Goal: Task Accomplishment & Management: Use online tool/utility

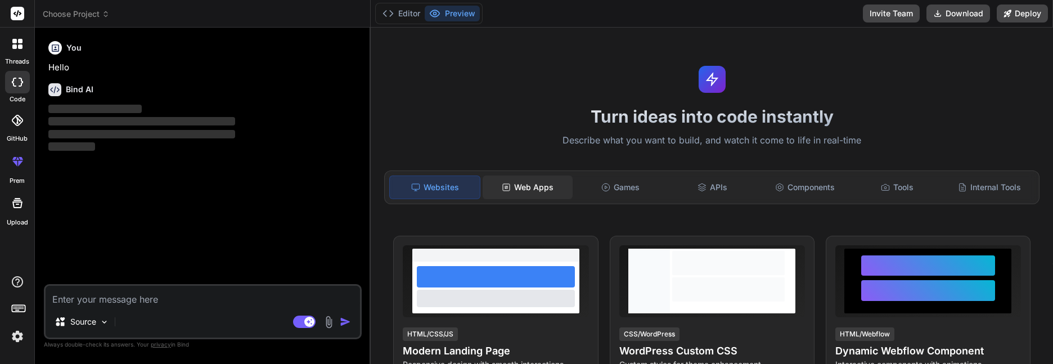
click at [529, 185] on div "Web Apps" at bounding box center [527, 187] width 90 height 24
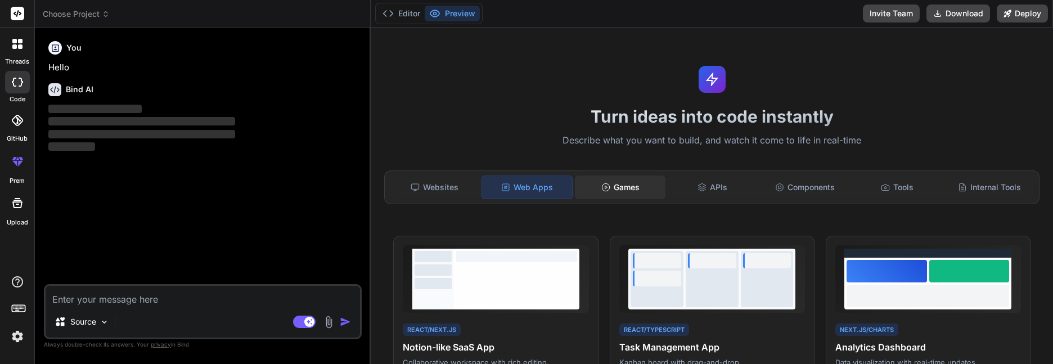
click at [626, 192] on div "Games" at bounding box center [620, 187] width 90 height 24
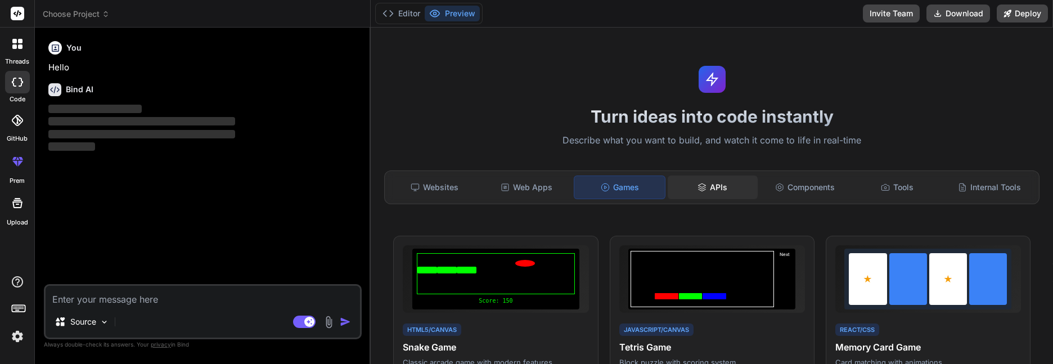
click at [721, 187] on div "APIs" at bounding box center [712, 187] width 90 height 24
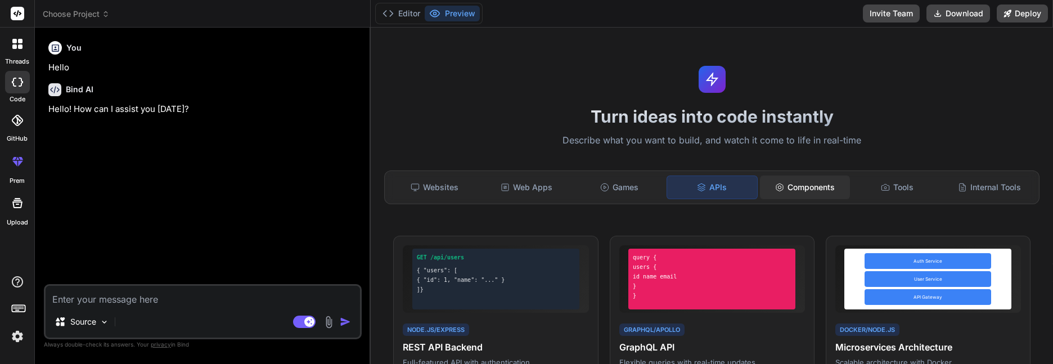
click at [799, 190] on div "Components" at bounding box center [805, 187] width 90 height 24
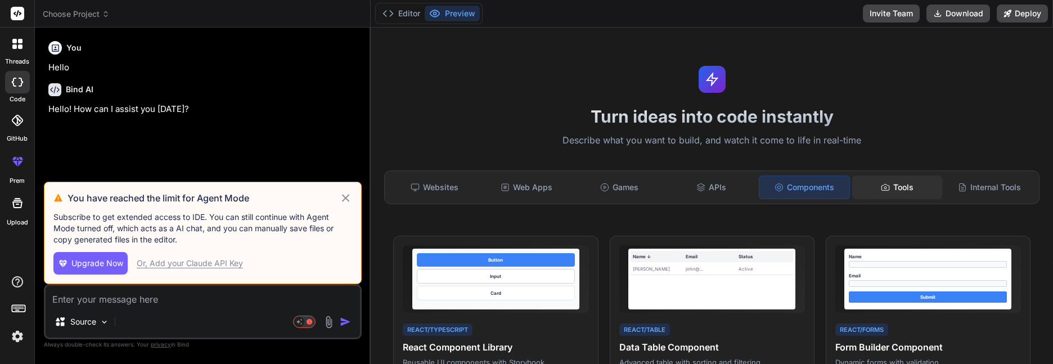
click at [901, 189] on div "Tools" at bounding box center [897, 187] width 90 height 24
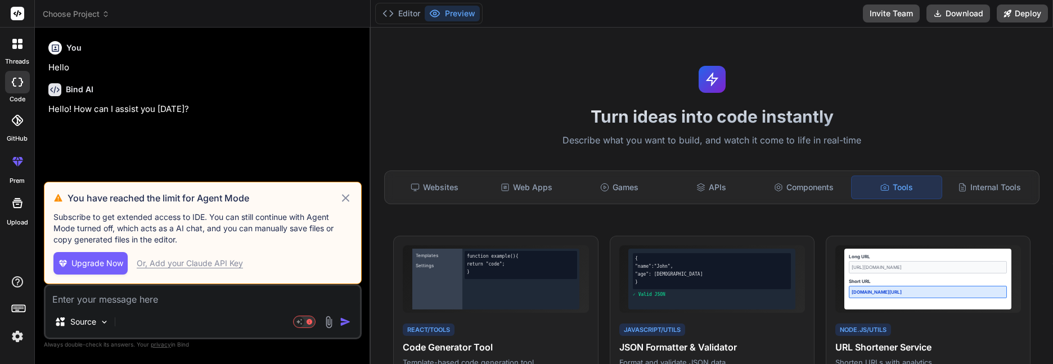
click at [346, 195] on icon at bounding box center [345, 197] width 13 height 13
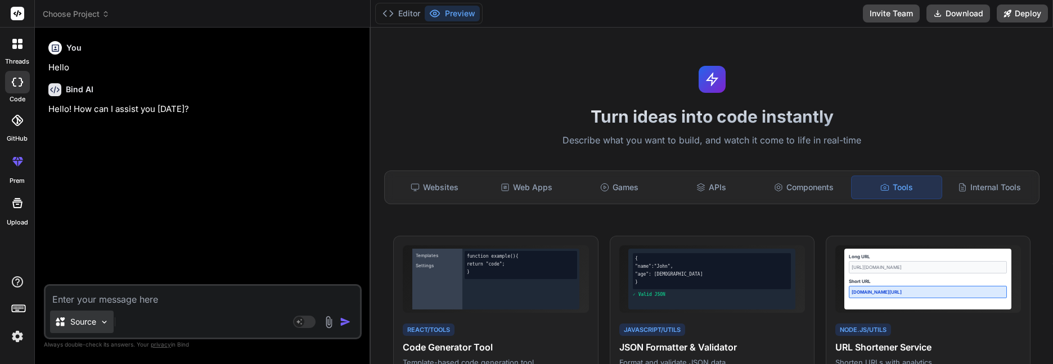
click at [93, 327] on p "Source" at bounding box center [83, 321] width 26 height 11
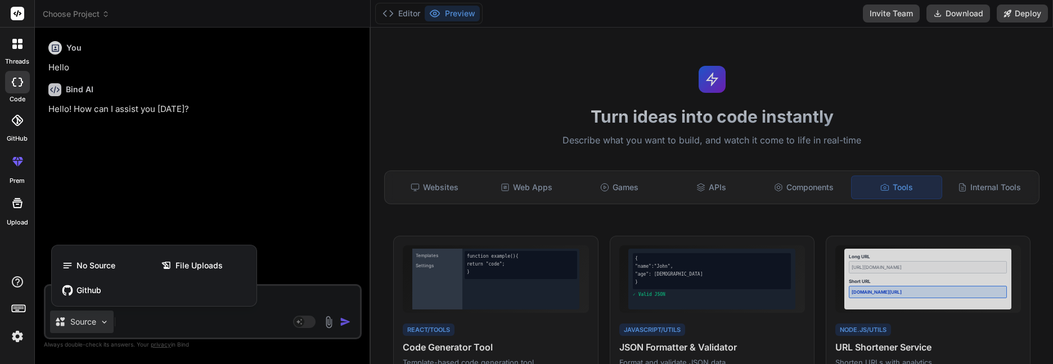
click at [902, 65] on div at bounding box center [526, 182] width 1053 height 364
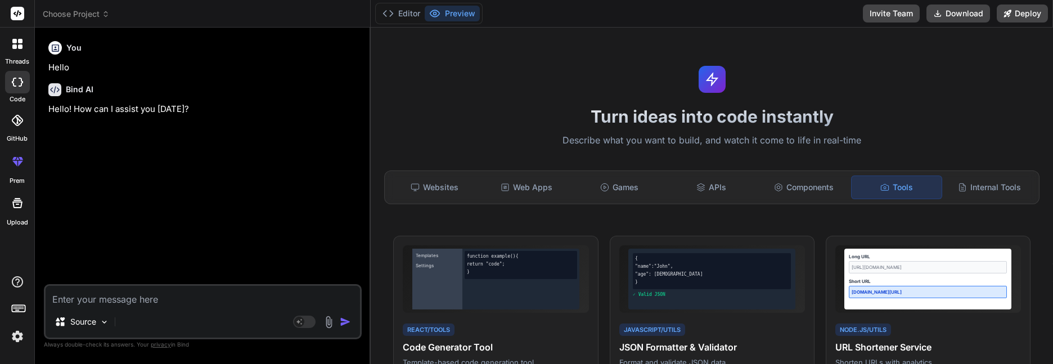
type textarea "x"
click at [168, 301] on textarea at bounding box center [203, 296] width 314 height 20
click at [184, 320] on div "Source" at bounding box center [203, 323] width 314 height 27
click at [131, 305] on textarea at bounding box center [203, 296] width 314 height 20
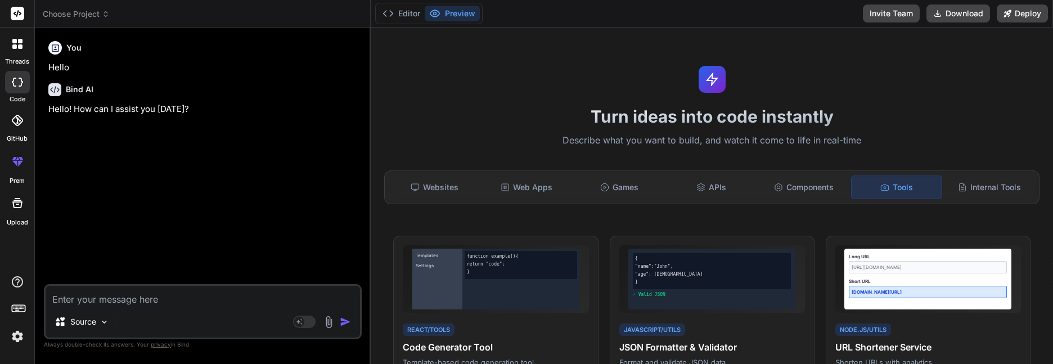
click at [131, 305] on textarea at bounding box center [203, 296] width 314 height 20
type textarea "F"
type textarea "x"
type textarea "FI"
type textarea "x"
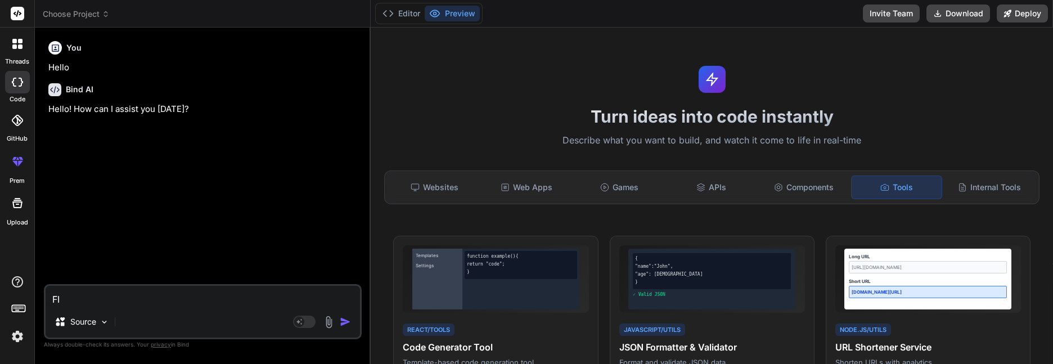
type textarea "FIX"
type textarea "x"
type textarea "FIX"
type textarea "x"
type textarea "FIX T"
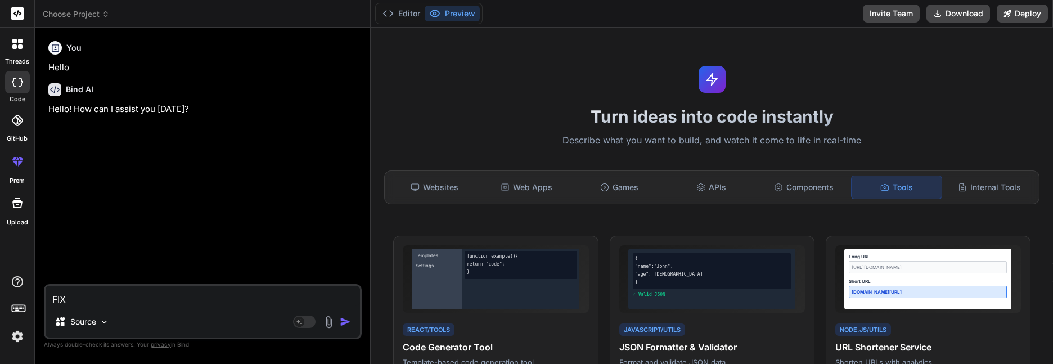
type textarea "x"
type textarea "FIX TH"
type textarea "x"
type textarea "FIX THI"
type textarea "x"
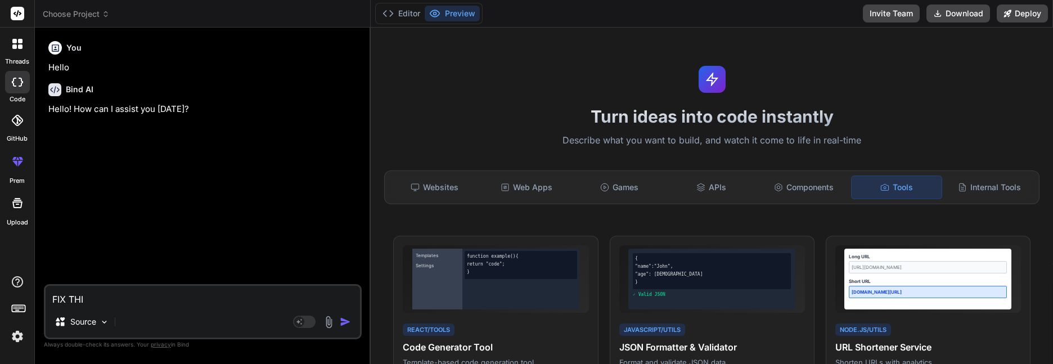
type textarea "FIX THIS"
type textarea "x"
type textarea "FIX THIS"
type textarea "x"
type textarea "FIX THIS H"
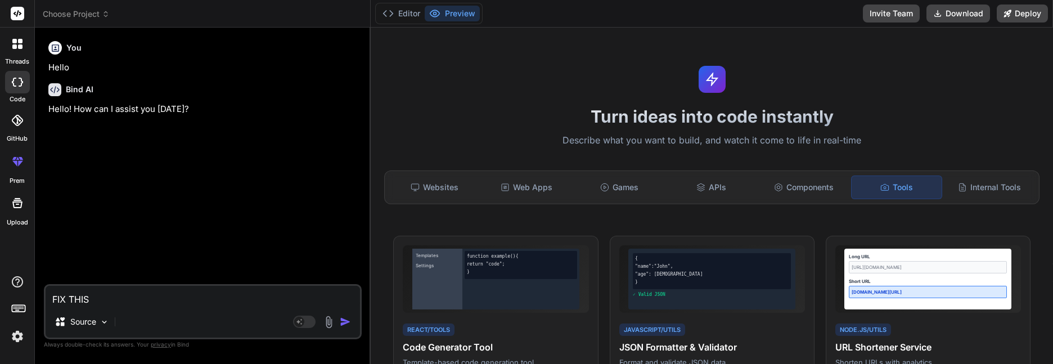
type textarea "x"
type textarea "FIX THIS HT"
type textarea "x"
type textarea "FIX THIS HTM"
type textarea "x"
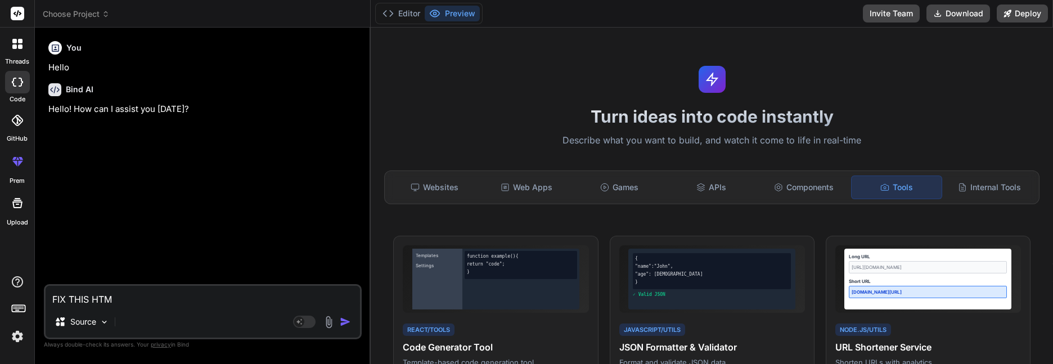
type textarea "FIX THIS HTML"
type textarea "x"
type textarea "FIX THIS HTML"
type textarea "x"
type textarea "FIX THIS HTML F"
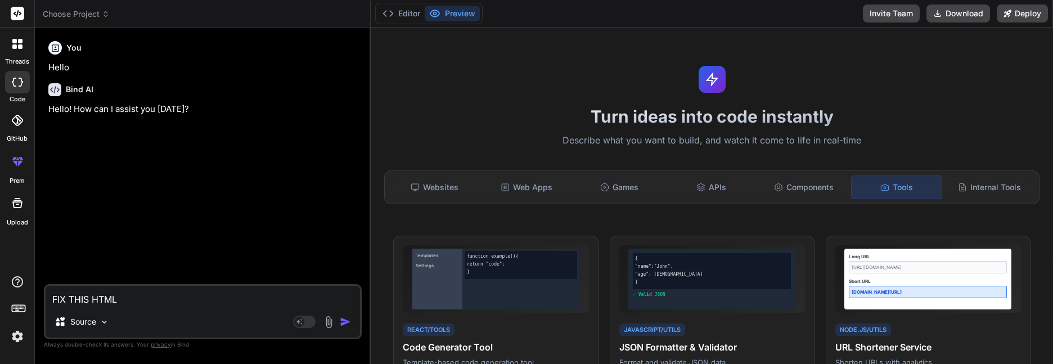
type textarea "x"
type textarea "FIX THIS HTML FI"
type textarea "x"
type textarea "FIX THIS HTML FIL"
type textarea "x"
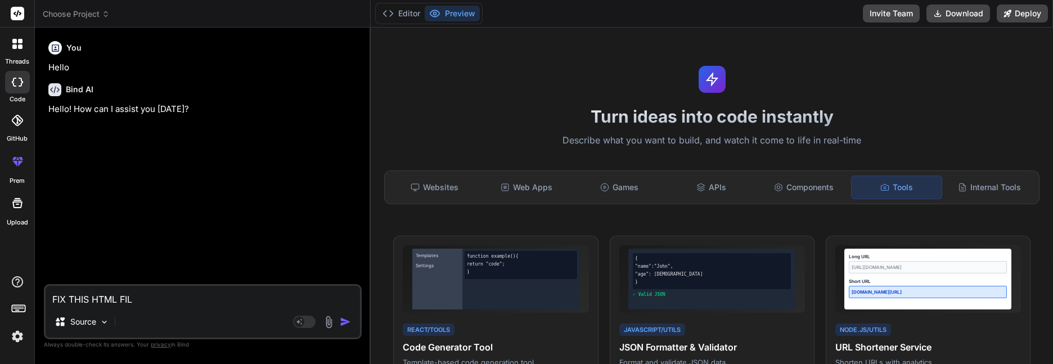
type textarea "FIX THIS HTML FILE"
type textarea "x"
type textarea "FIX THIS HTML FILE"
type textarea "x"
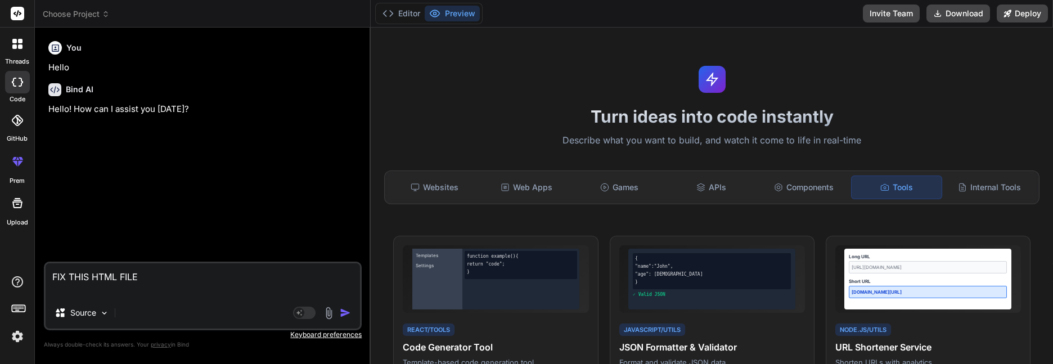
paste textarea "<!-- BEGIN Nicepage HTML block --> <div id="np-spec-1" class="np-spec" data-cho…"
type textarea "FIX THIS HTML FILE <!-- BEGIN Nicepage HTML block --> <div id="np-spec-1" class…"
type textarea "x"
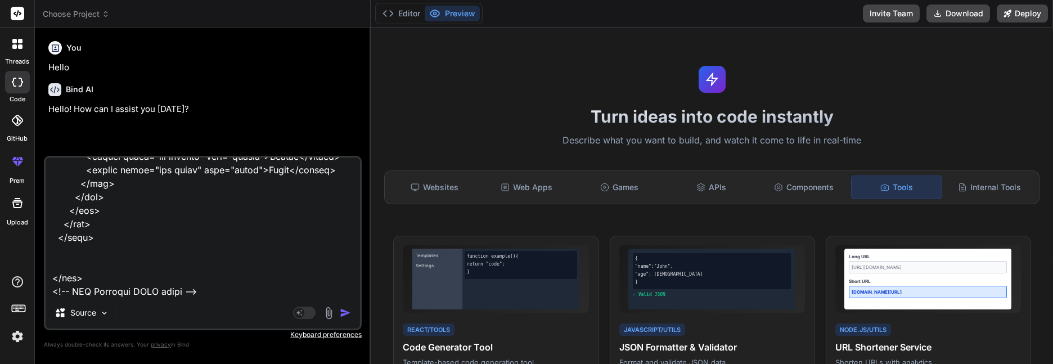
type textarea "FIX THIS HTML FILE <!-- BEGIN Nicepage HTML block --> <div id="np-spec-1" class…"
click at [343, 314] on img "button" at bounding box center [345, 312] width 11 height 11
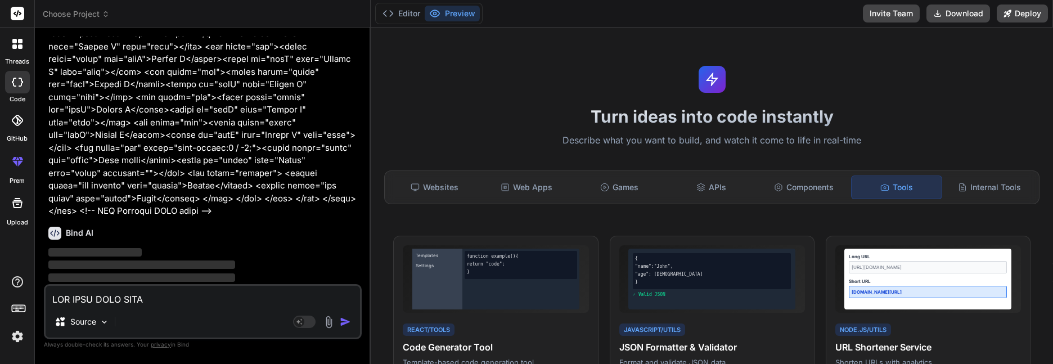
scroll to position [1203, 0]
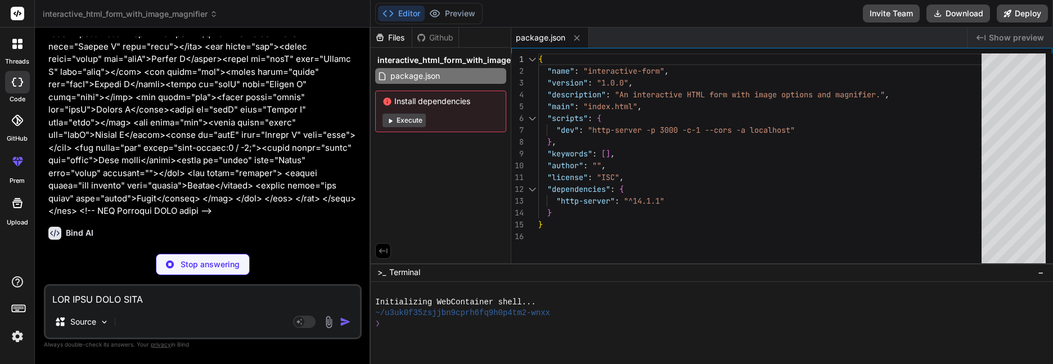
click at [398, 121] on button "Execute" at bounding box center [403, 120] width 43 height 13
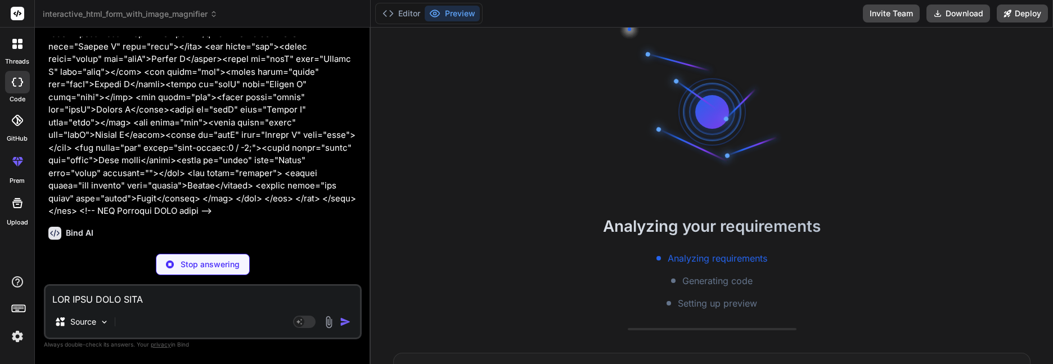
scroll to position [139, 0]
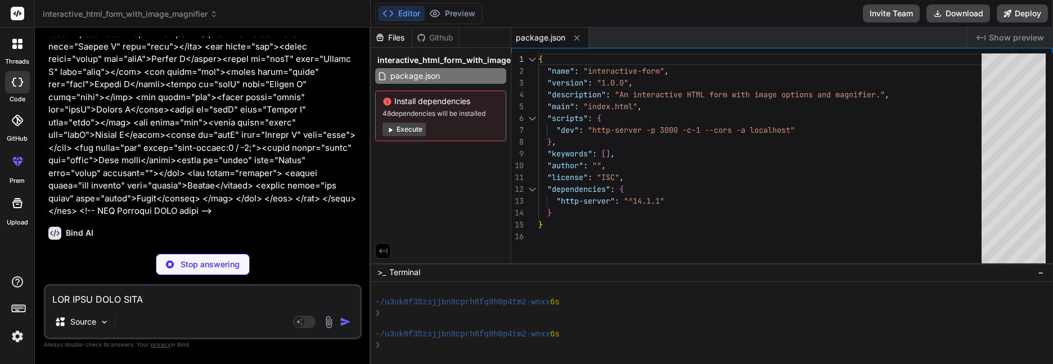
click at [409, 129] on button "Execute" at bounding box center [403, 129] width 43 height 13
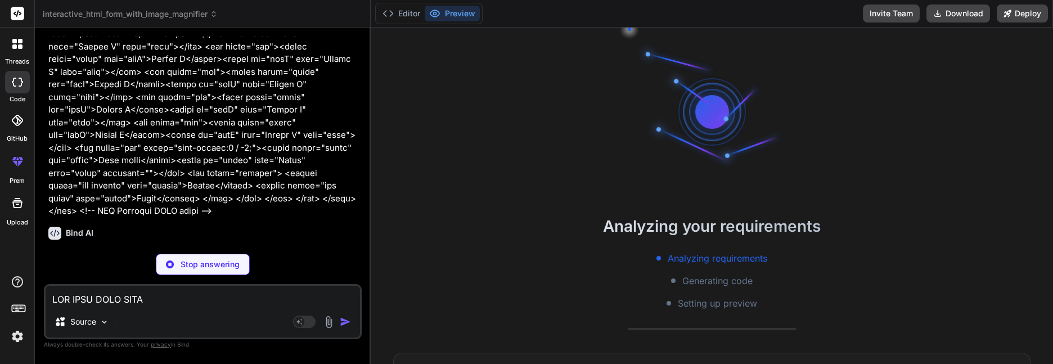
scroll to position [267, 0]
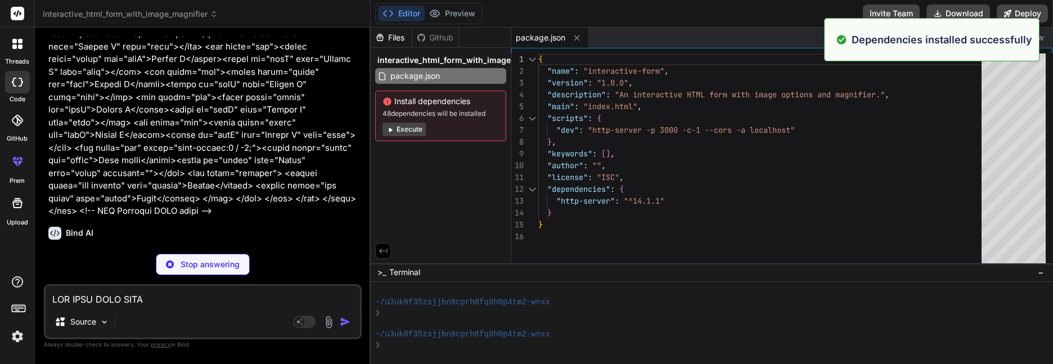
type textarea "x"
type textarea "</html>"
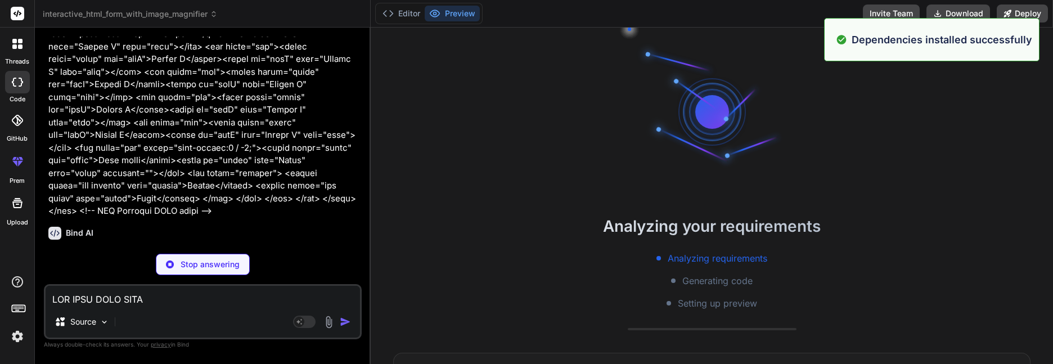
scroll to position [427, 0]
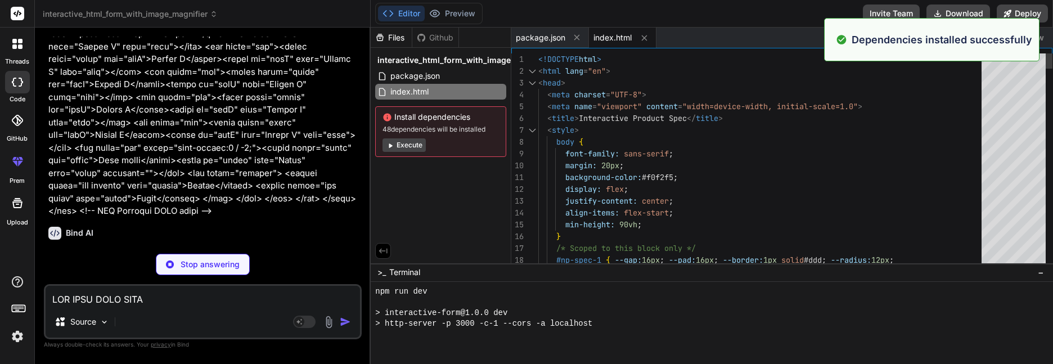
type textarea "x"
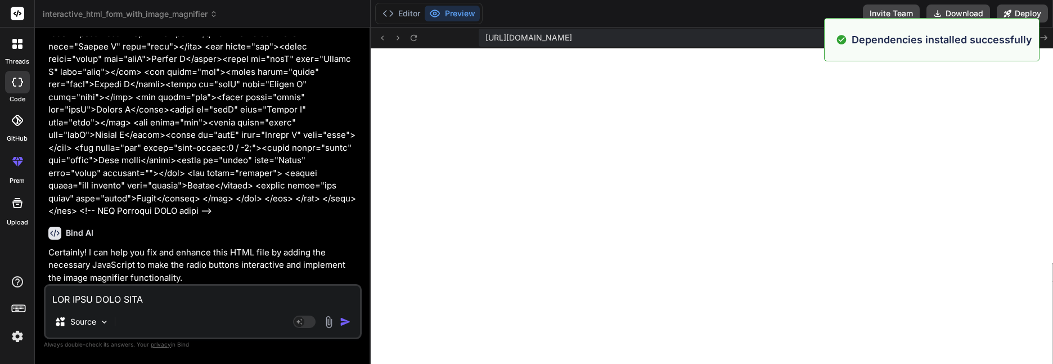
scroll to position [791, 0]
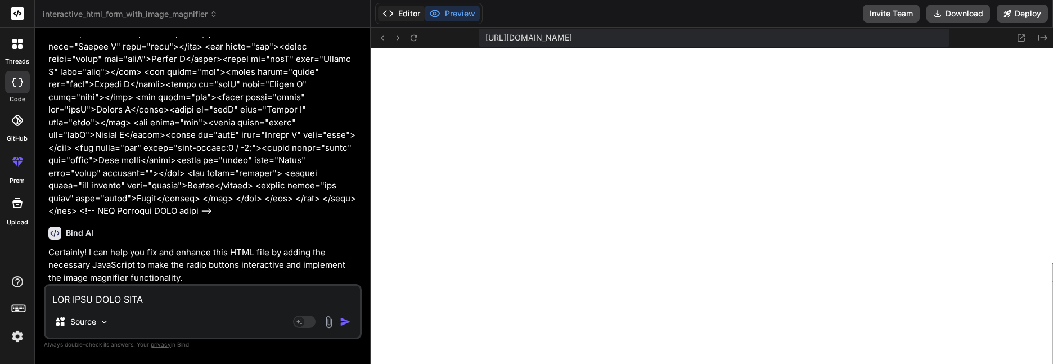
click at [410, 12] on button "Editor" at bounding box center [401, 14] width 47 height 16
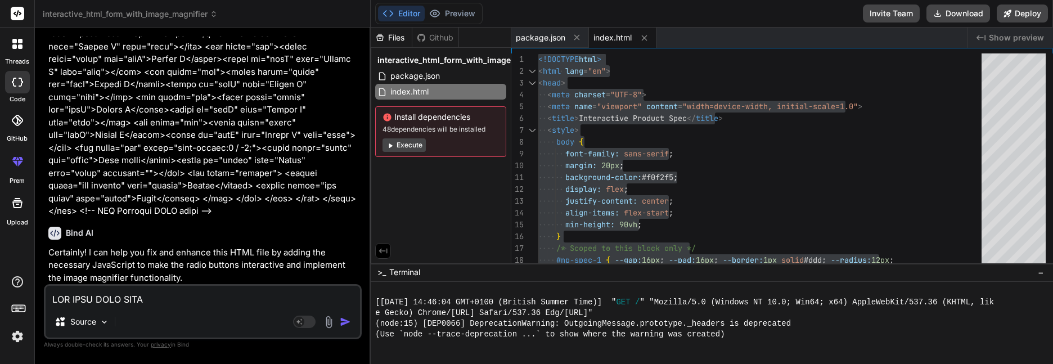
drag, startPoint x: 132, startPoint y: 232, endPoint x: 137, endPoint y: 228, distance: 6.4
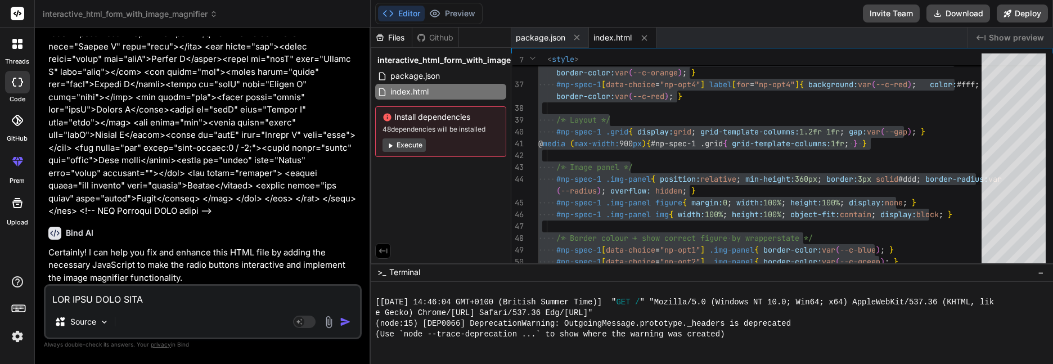
click at [162, 300] on textarea at bounding box center [203, 296] width 314 height 20
click at [552, 36] on span "package.json" at bounding box center [540, 37] width 49 height 11
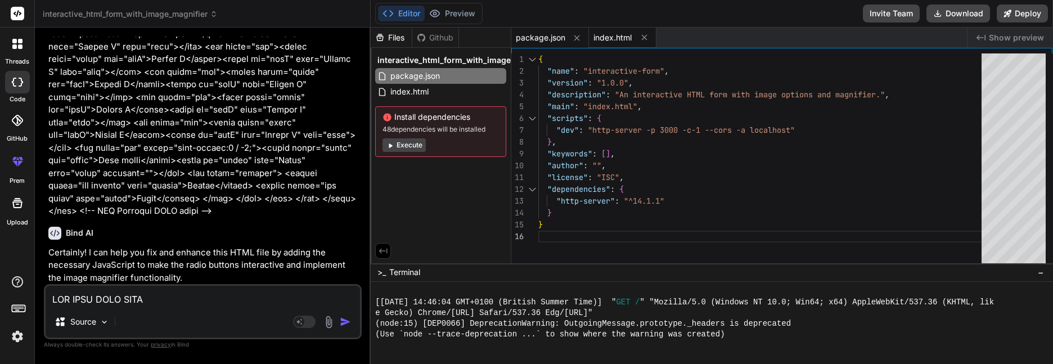
click at [609, 33] on span "index.html" at bounding box center [612, 37] width 38 height 11
type textarea "</html>"
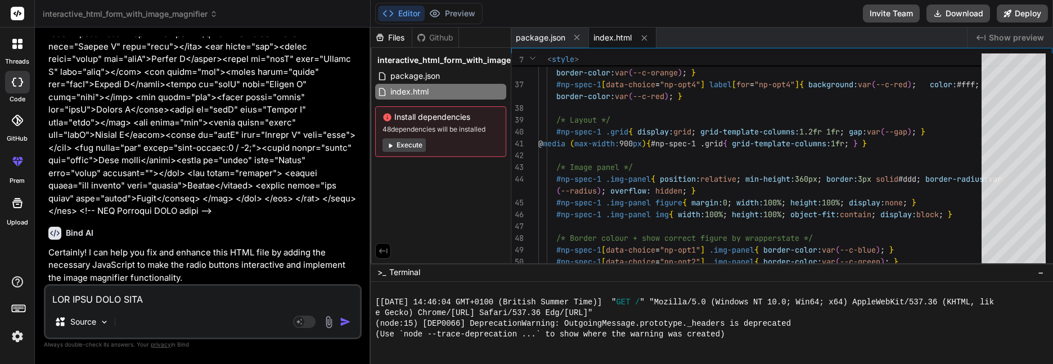
click at [151, 301] on textarea at bounding box center [203, 296] width 314 height 20
type textarea "I"
type textarea "x"
type textarea "IW"
type textarea "x"
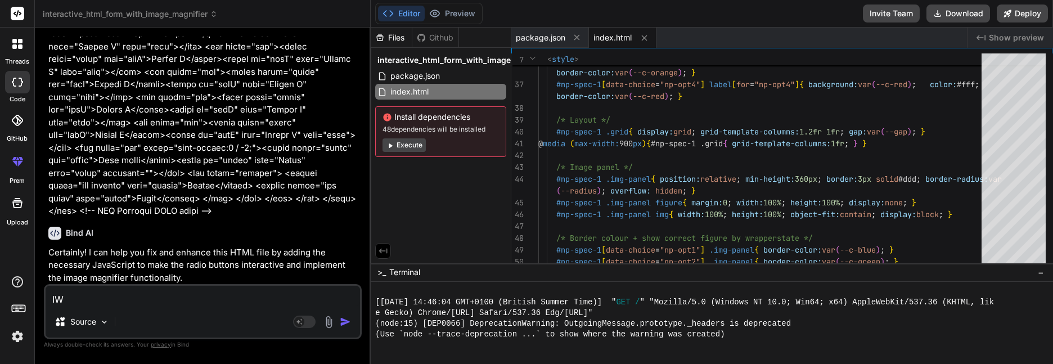
type textarea "IWA"
type textarea "x"
type textarea "IWAN"
type textarea "x"
type textarea "IWANT"
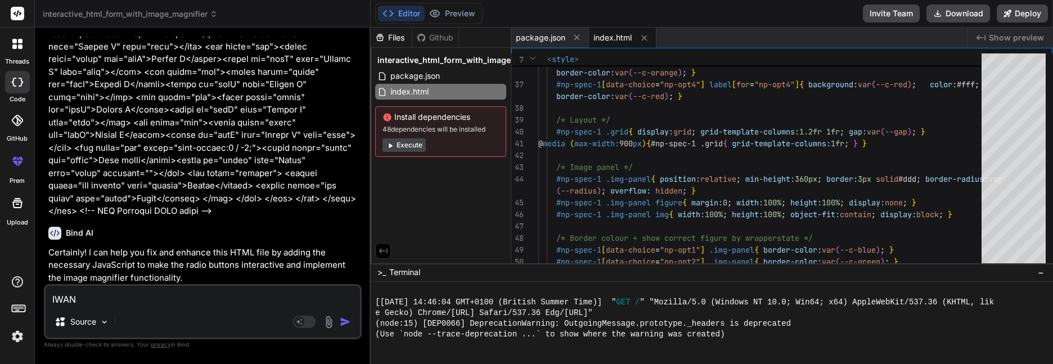
type textarea "x"
type textarea "IWANT"
type textarea "x"
type textarea "IWANT T"
type textarea "x"
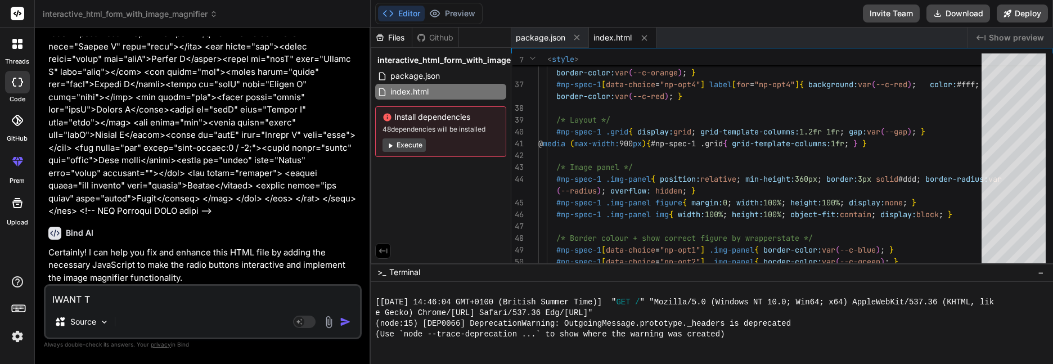
type textarea "IWANT TH"
type textarea "x"
type textarea "[PERSON_NAME]"
type textarea "x"
type textarea "IWANT THIS"
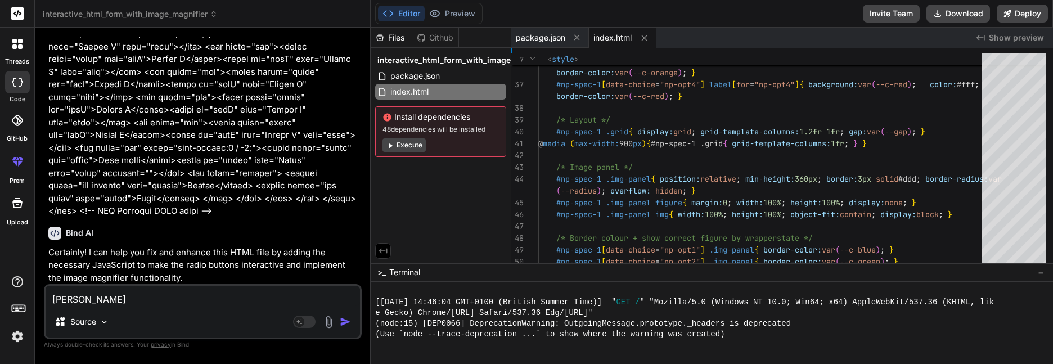
type textarea "x"
type textarea "IWANT THIS"
type textarea "x"
type textarea "IWANT THIS A"
type textarea "x"
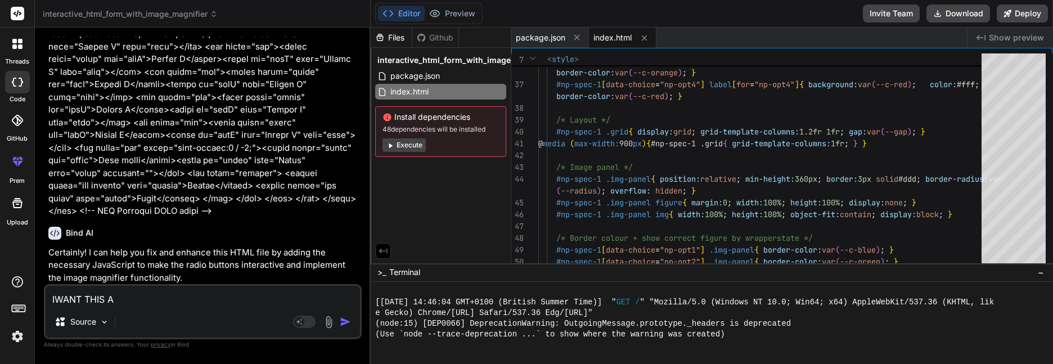
type textarea "IWANT THIS AL"
type textarea "x"
type textarea "IWANT THIS ALL"
type textarea "x"
type textarea "IWANT THIS ALL"
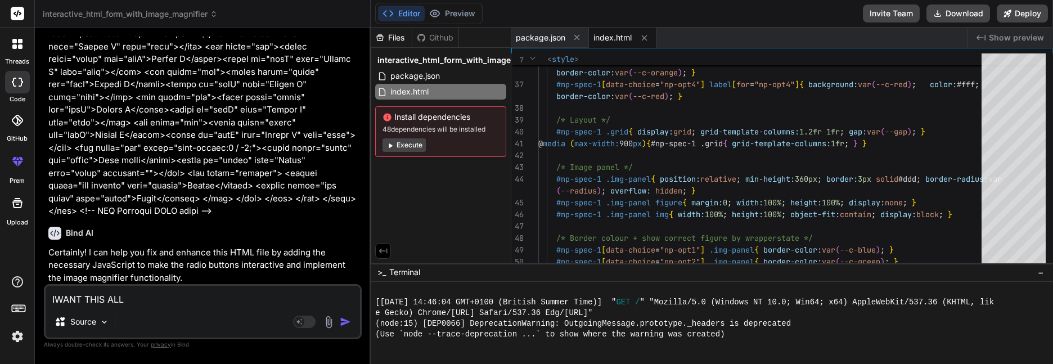
type textarea "x"
type textarea "IWANT THIS ALL I"
type textarea "x"
type textarea "IWANT THIS ALL IN"
type textarea "x"
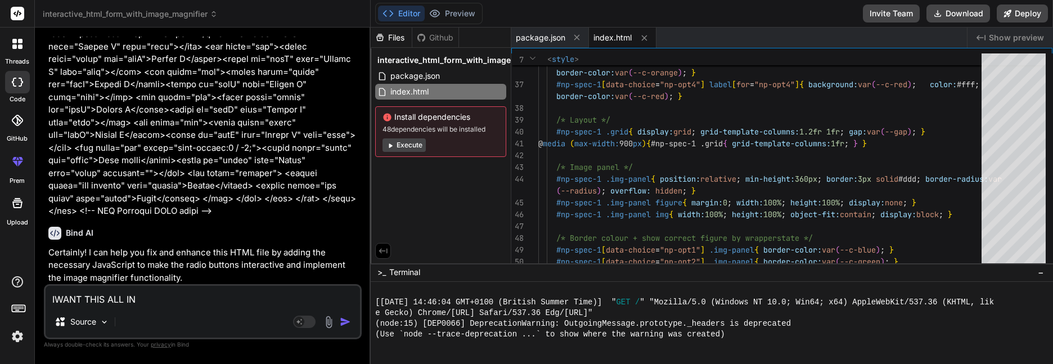
type textarea "IWANT THIS ALL IN"
type textarea "x"
type textarea "IWANT THIS ALL IN O"
type textarea "x"
type textarea "IWANT THIS ALL IN ON"
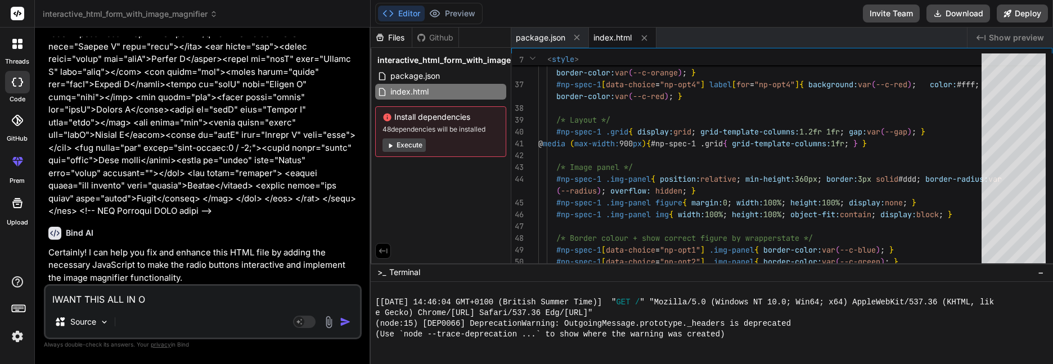
type textarea "x"
type textarea "IWANT THIS ALL IN ONE"
type textarea "x"
type textarea "IWANT THIS ALL IN ONE"
type textarea "x"
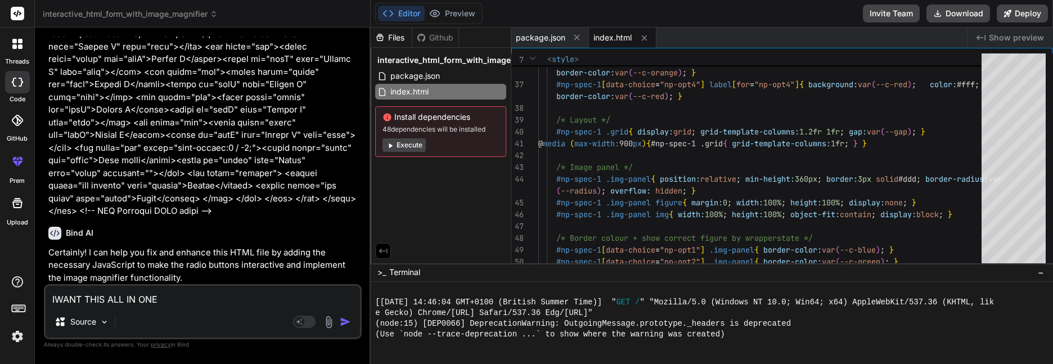
type textarea "IWANT THIS ALL IN ONE F"
type textarea "x"
type textarea "IWANT THIS ALL IN ONE FI"
type textarea "x"
type textarea "IWANT THIS ALL IN ONE FIL"
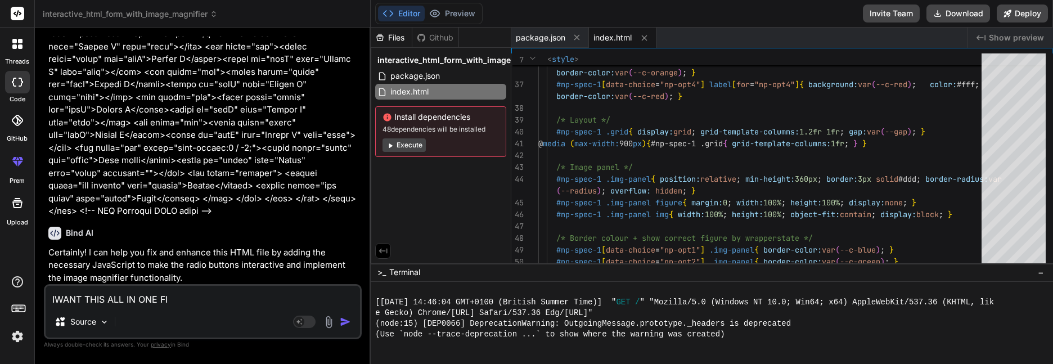
type textarea "x"
type textarea "IWANT THIS ALL IN ONE FIL,"
type textarea "x"
type textarea "IWANT THIS ALL IN ONE FIL,E"
type textarea "x"
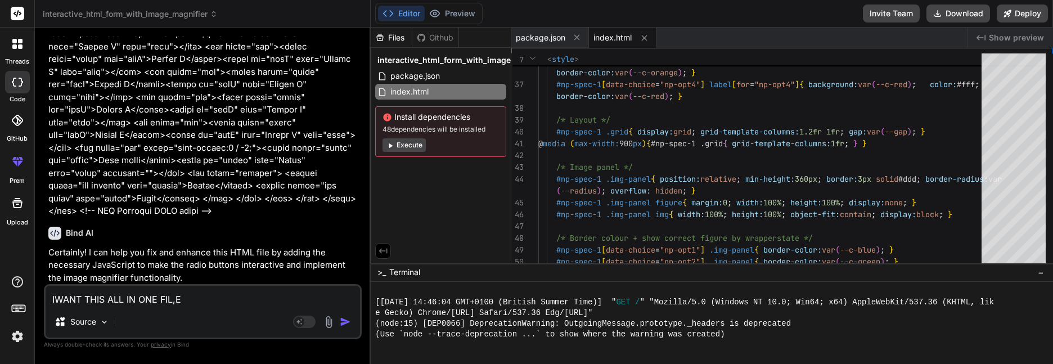
type textarea "IWANT THIS ALL IN ONE FIL,"
type textarea "x"
type textarea "IWANT THIS ALL IN ONE FIL"
type textarea "x"
type textarea "IWANT THIS ALL IN ONE FILE"
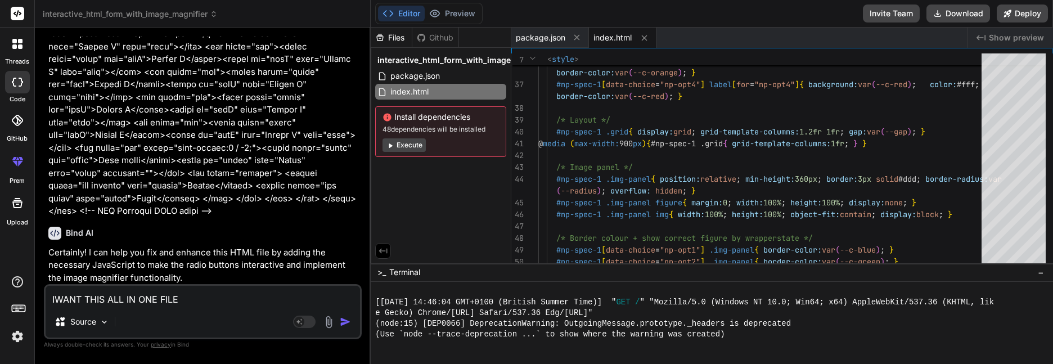
type textarea "x"
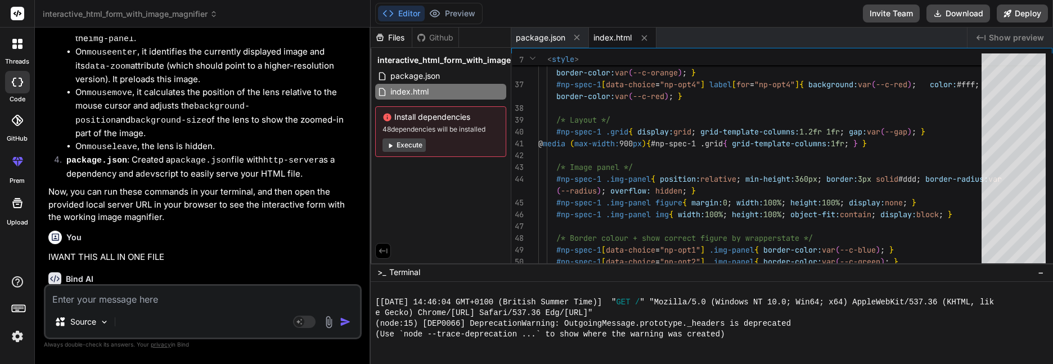
scroll to position [1843, 0]
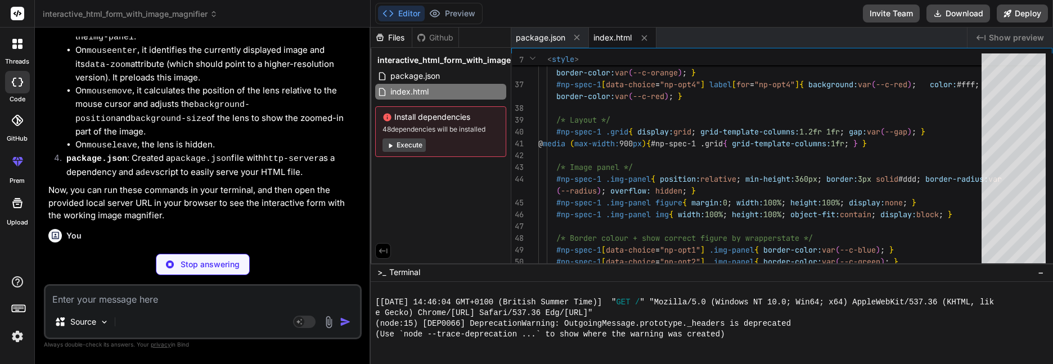
type textarea "x"
type textarea ""license": "ISC", "dependencies": { "http-server": "^14.1.1" } }"
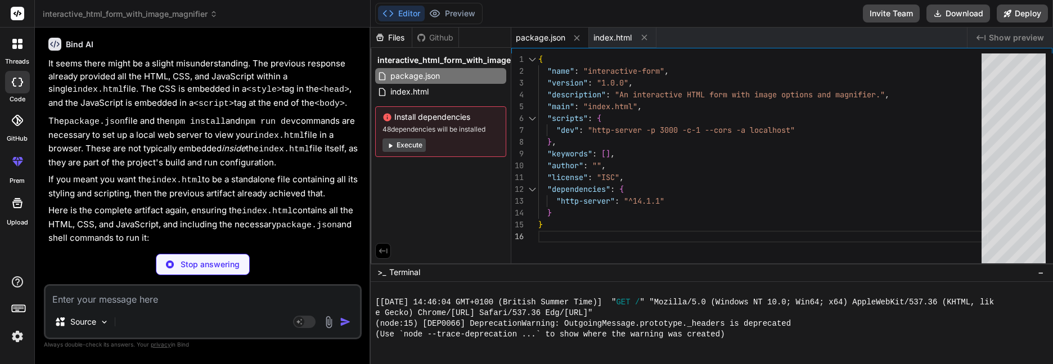
scroll to position [2102, 0]
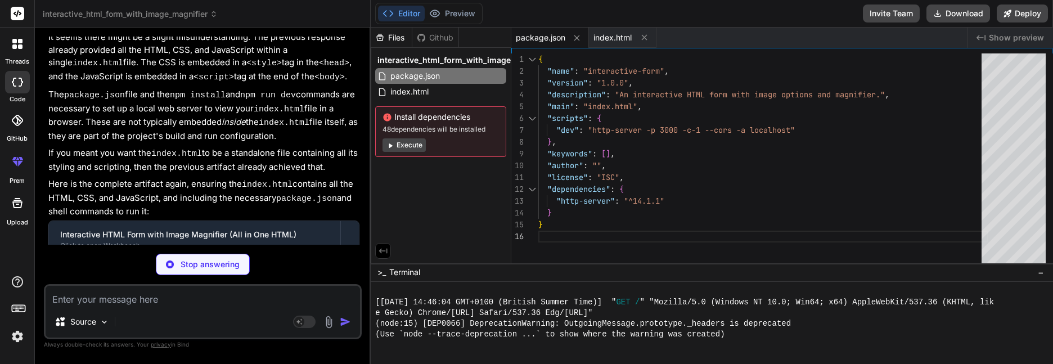
type textarea "x"
type textarea "</html>"
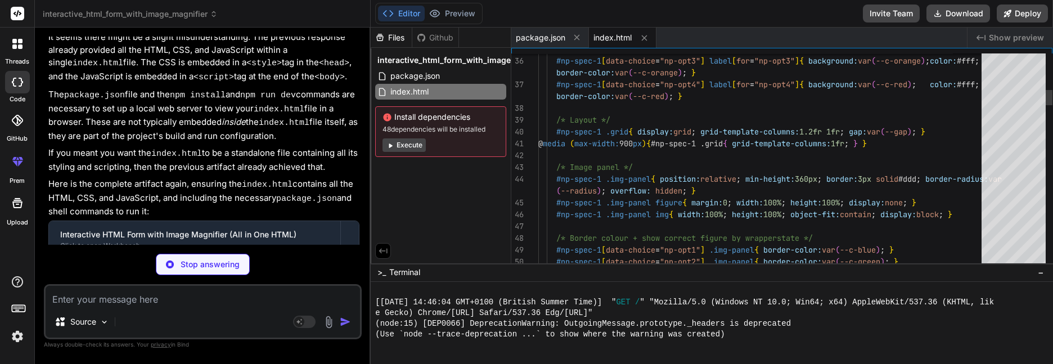
click at [113, 297] on textarea at bounding box center [203, 296] width 314 height 20
type textarea "x"
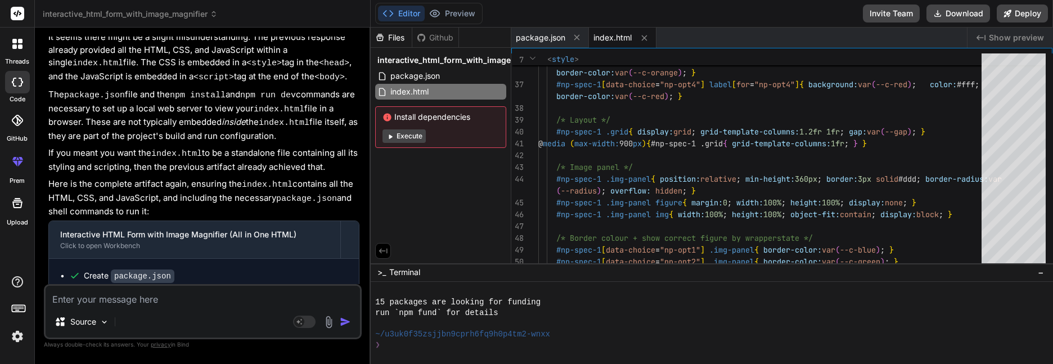
type textarea "W"
type textarea "x"
type textarea "WH"
type textarea "x"
type textarea "WHA"
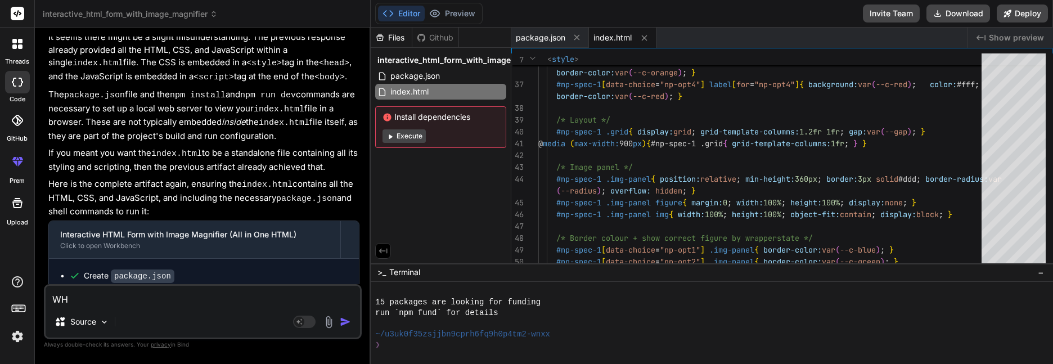
type textarea "x"
type textarea "WHAT"
type textarea "x"
type textarea "WHATS"
type textarea "x"
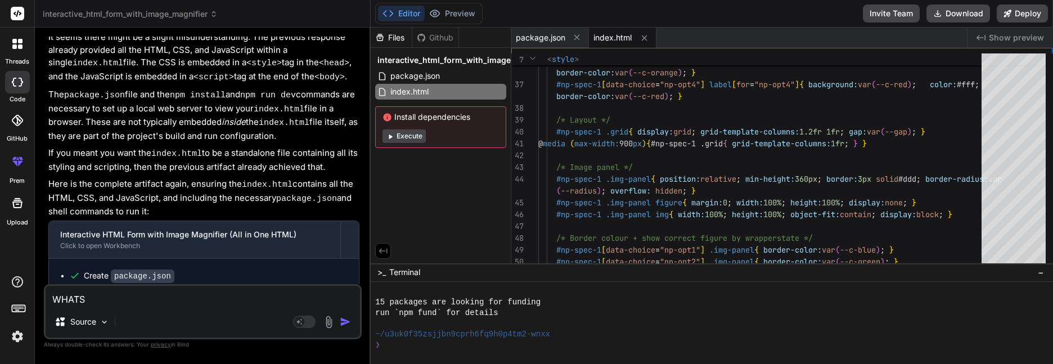
type textarea "WHATS"
type textarea "x"
type textarea "WHATS I"
type textarea "x"
type textarea "WHATS IS"
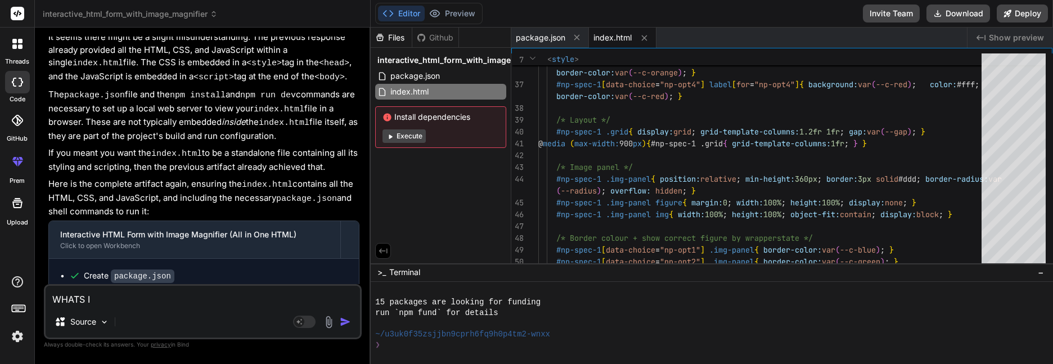
type textarea "x"
type textarea "WHATS IS"
type textarea "x"
type textarea "WHATS IS J"
type textarea "x"
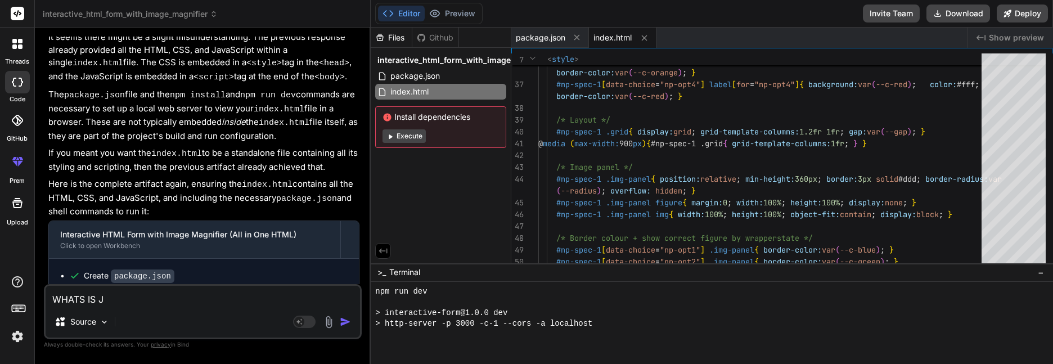
type textarea "WHATS IS JS"
type textarea "x"
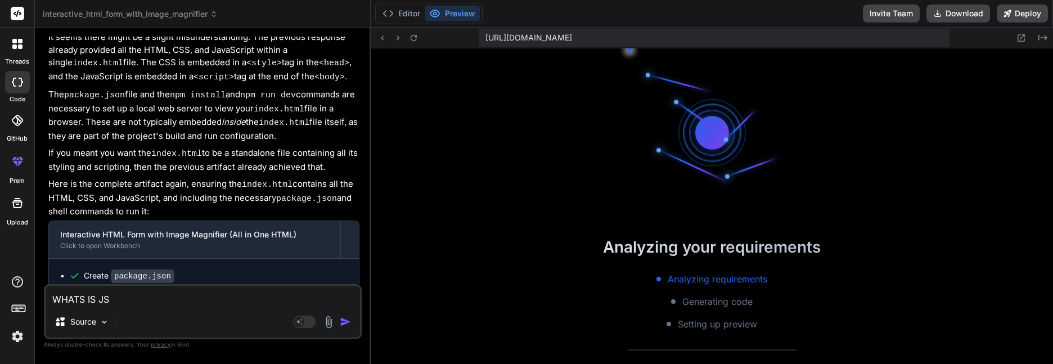
type textarea "WHATS IS JSO"
type textarea "x"
type textarea "WHATS IS JSON"
type textarea "x"
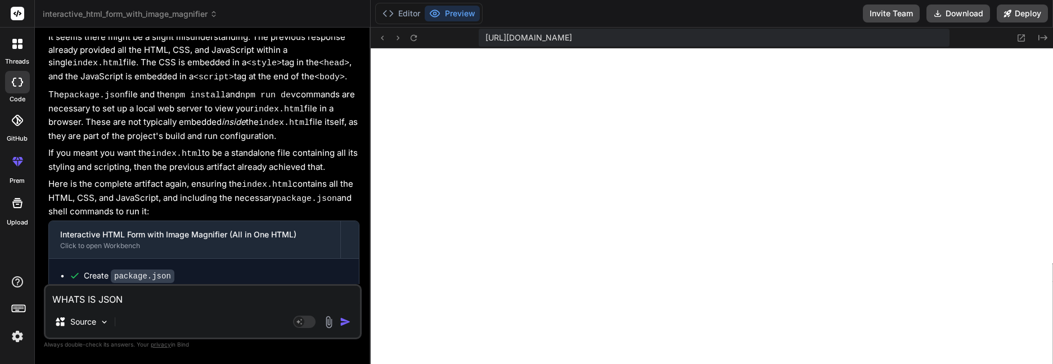
type textarea "WHATS IS JSON"
type textarea "x"
type textarea "WHATS IS JSON F"
type textarea "x"
type textarea "WHATS IS JSON FO"
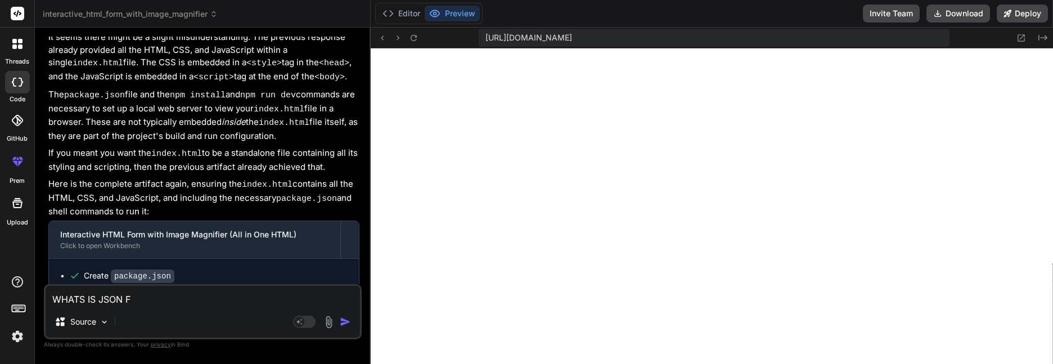
type textarea "x"
type textarea "WHATS IS JSON FOR"
type textarea "x"
type textarea "WHATS IS JSON FOR"
type textarea "x"
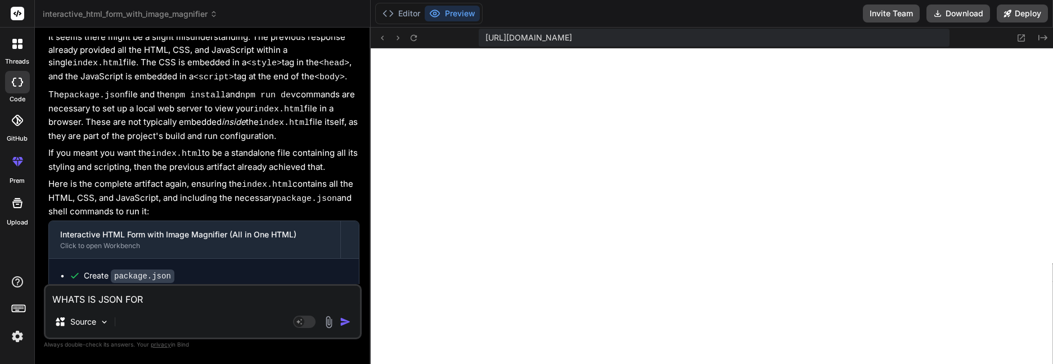
type textarea "WHATS IS JSON FOR ?"
type textarea "x"
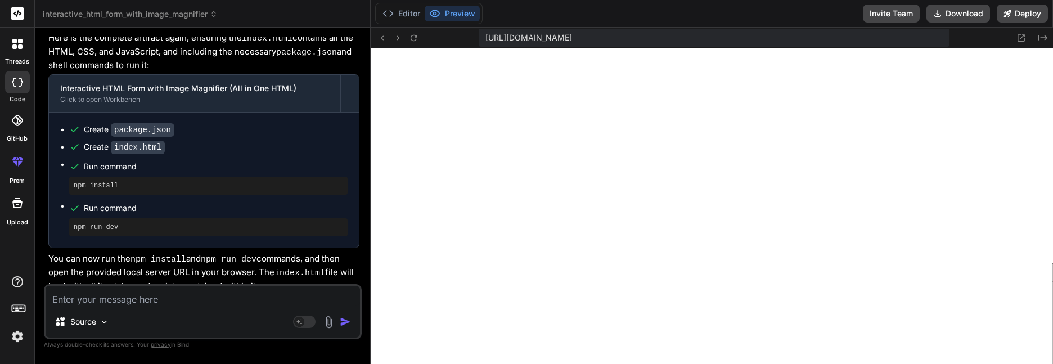
scroll to position [2307, 0]
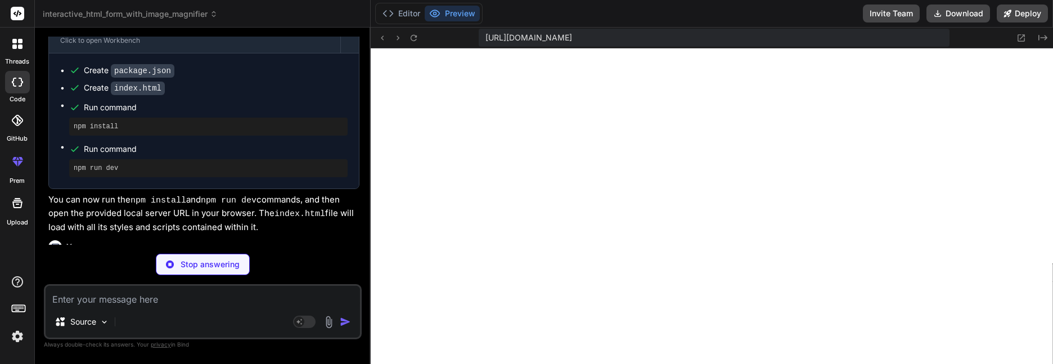
type textarea "x"
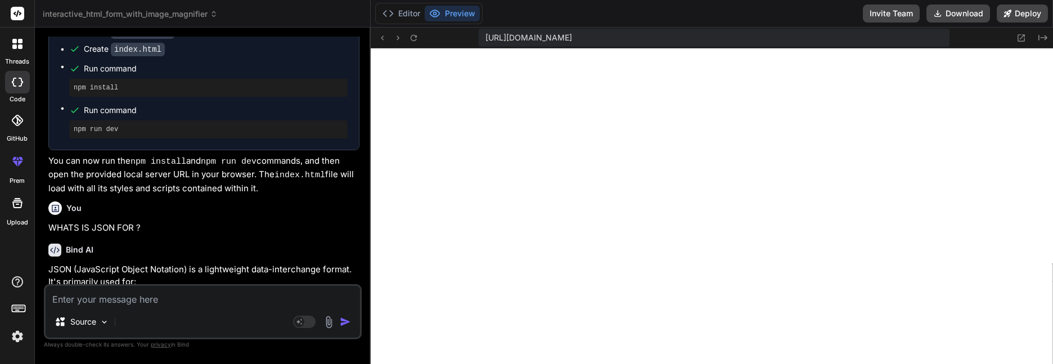
scroll to position [2363, 0]
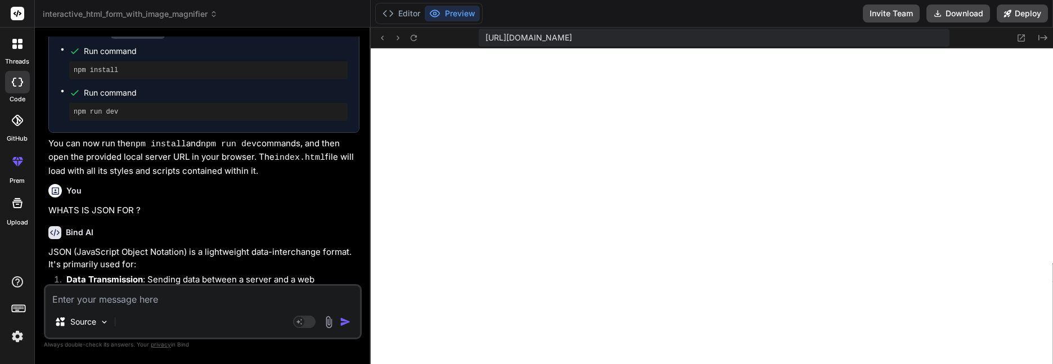
click at [200, 303] on textarea at bounding box center [203, 296] width 314 height 20
click at [413, 13] on button "Editor" at bounding box center [401, 14] width 47 height 16
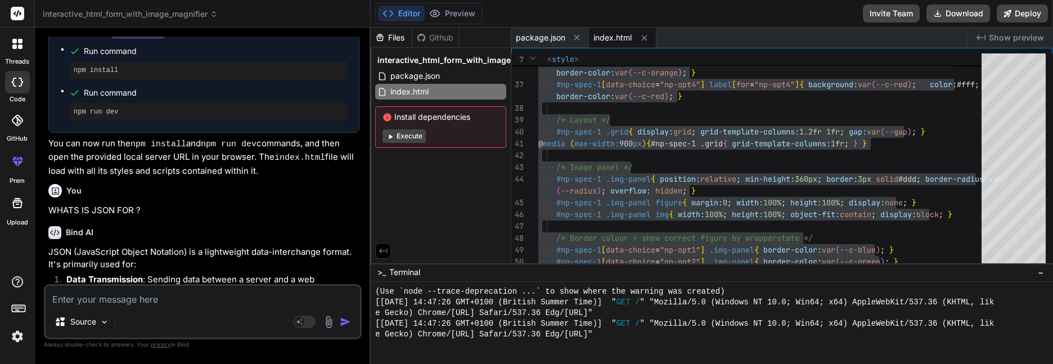
click at [141, 246] on p "JSON (JavaScript Object Notation) is a lightweight data-interchange format. It'…" at bounding box center [203, 258] width 311 height 25
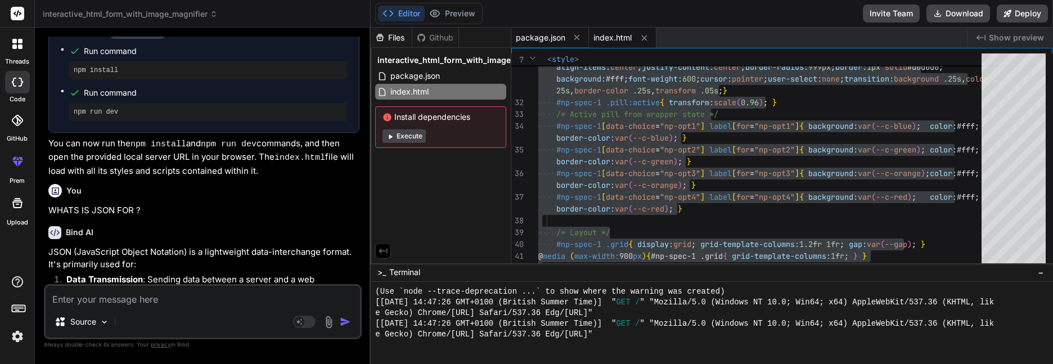
click at [550, 36] on span "package.json" at bounding box center [540, 37] width 49 height 11
type textarea ""license": "ISC", "dependencies": { "http-server": "^14.1.1" } }"
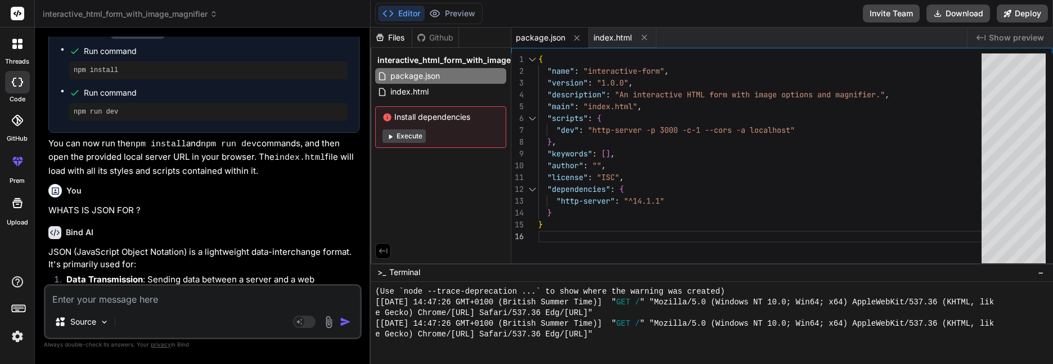
click at [254, 292] on textarea at bounding box center [203, 296] width 314 height 20
type textarea "C"
type textarea "x"
type textarea "CA"
type textarea "x"
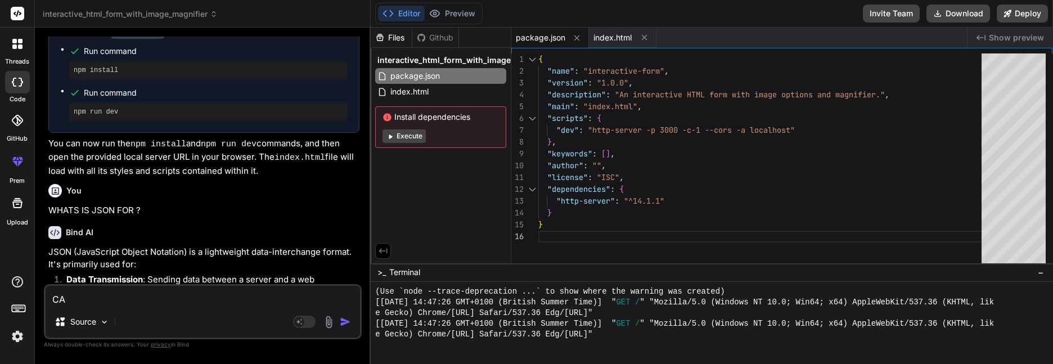
type textarea "CAN"
type textarea "x"
type textarea "CAN"
type textarea "x"
type textarea "CAN Y"
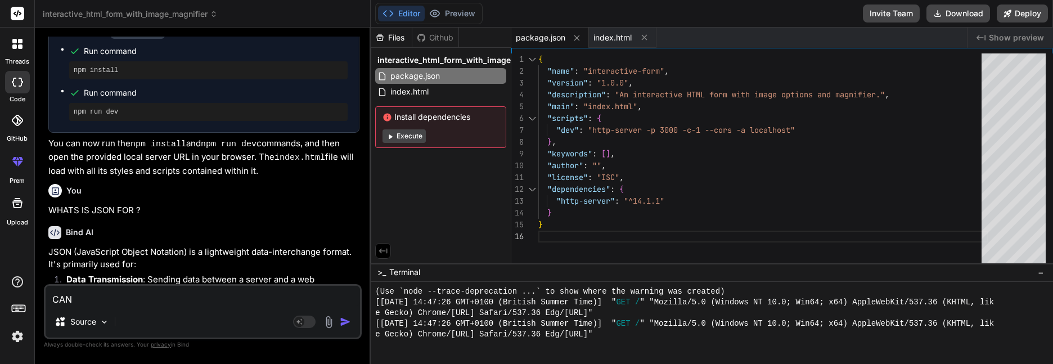
type textarea "x"
type textarea "CAN YO"
type textarea "x"
type textarea "CAN YOU"
type textarea "x"
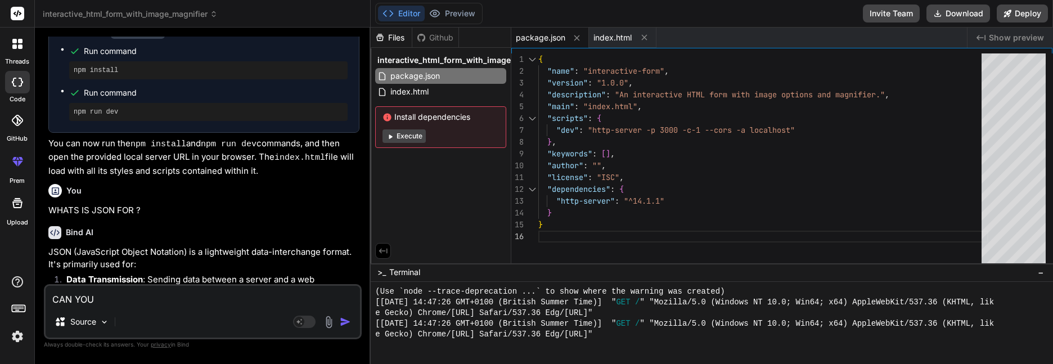
type textarea "CAN YOU"
type textarea "x"
type textarea "CAN YOU A"
type textarea "x"
type textarea "CAN YOU AM"
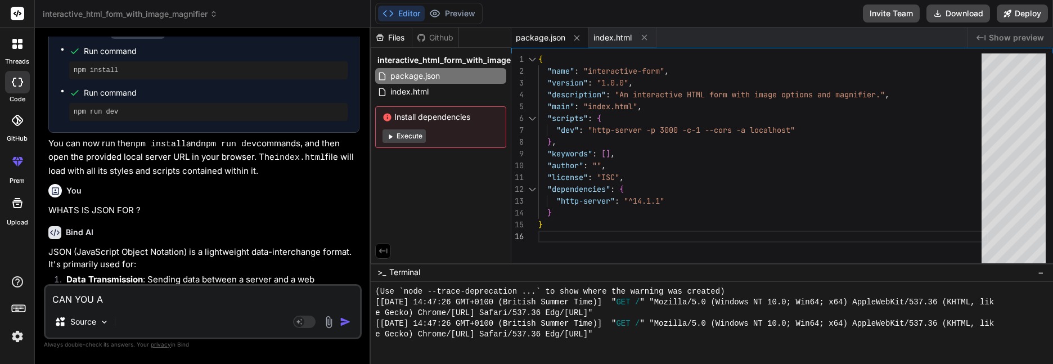
type textarea "x"
type textarea "CAN YOU AMK"
type textarea "x"
type textarea "CAN YOU AMKE"
type textarea "x"
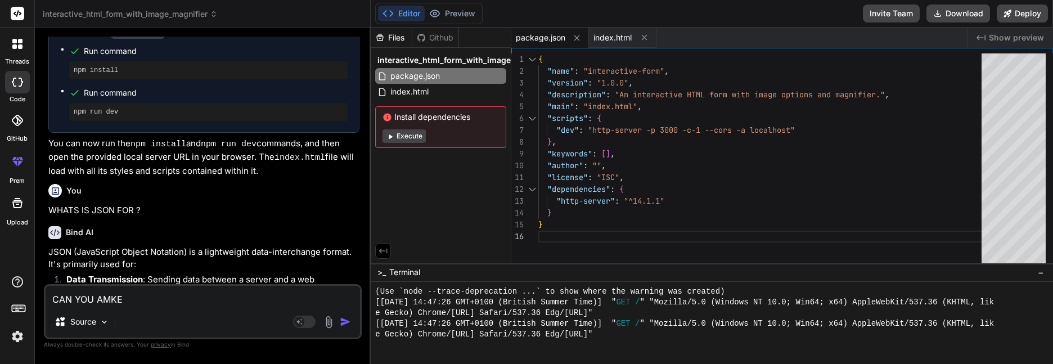
type textarea "CAN YOU AMKE"
type textarea "x"
type textarea "CAN YOU AMKE T"
type textarea "x"
type textarea "CAN YOU AMKE TH"
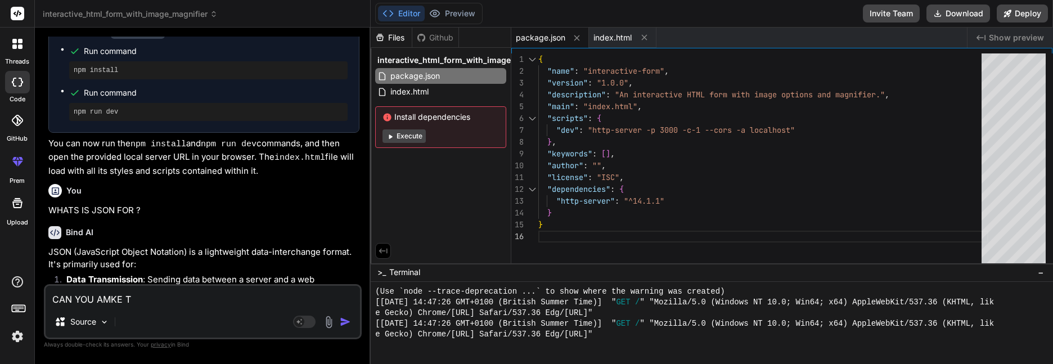
type textarea "x"
type textarea "CAN YOU AMKE THE"
type textarea "x"
type textarea "CAN YOU AMKE THE"
type textarea "x"
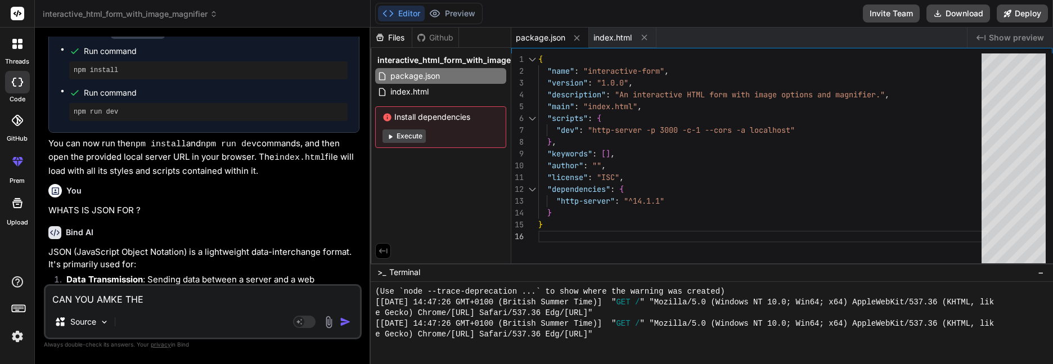
type textarea "CAN YOU AMKE THE J"
type textarea "x"
type textarea "CAN YOU AMKE THE JS"
type textarea "x"
type textarea "CAN YOU AMKE THE JSO"
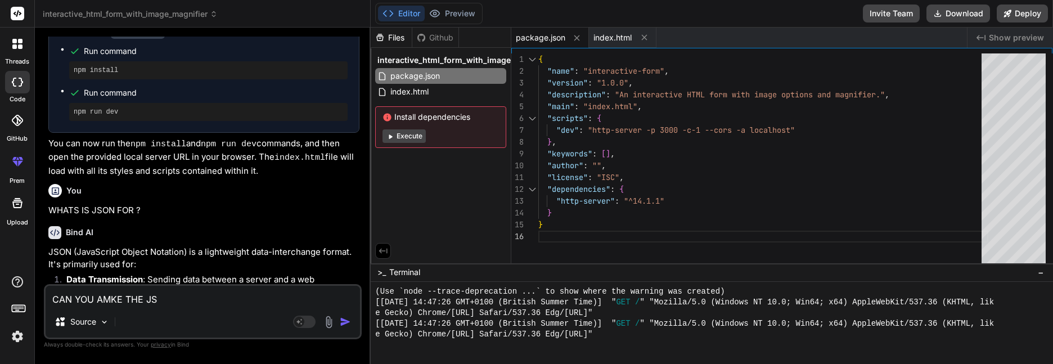
type textarea "x"
type textarea "CAN YOU AMKE THE JSON"
type textarea "x"
type textarea "CAN YOU AMKE THE JSON"
type textarea "x"
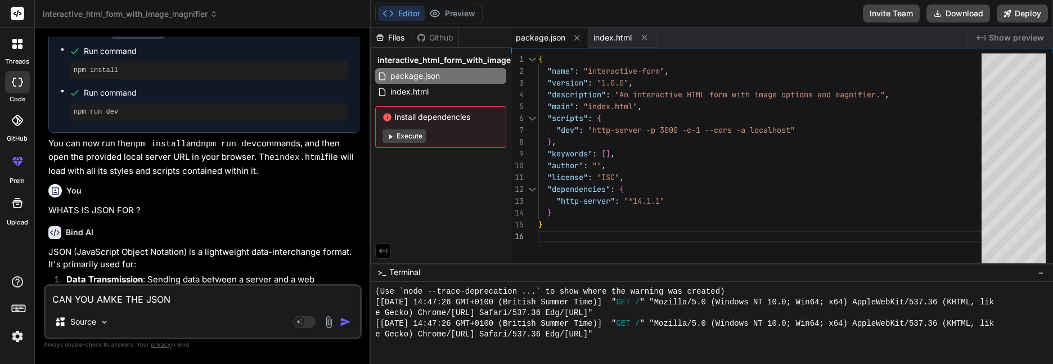
type textarea "CAN YOU AMKE THE JSON A"
type textarea "x"
type textarea "CAN YOU AMKE THE JSON A"
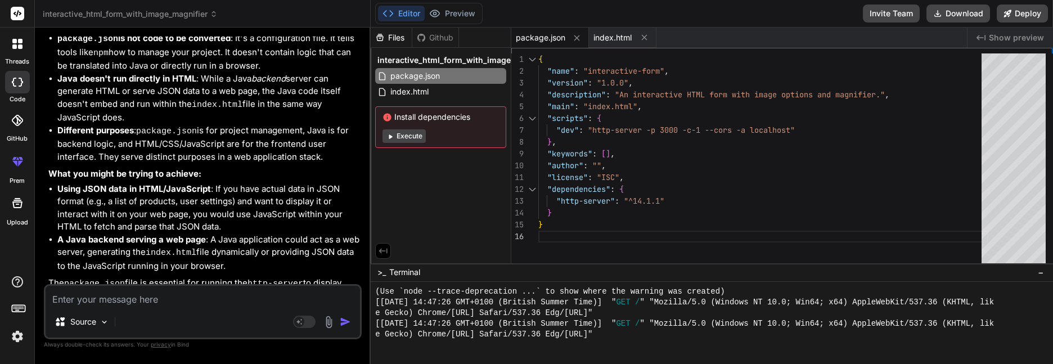
scroll to position [3125, 0]
click at [164, 297] on textarea at bounding box center [203, 296] width 314 height 20
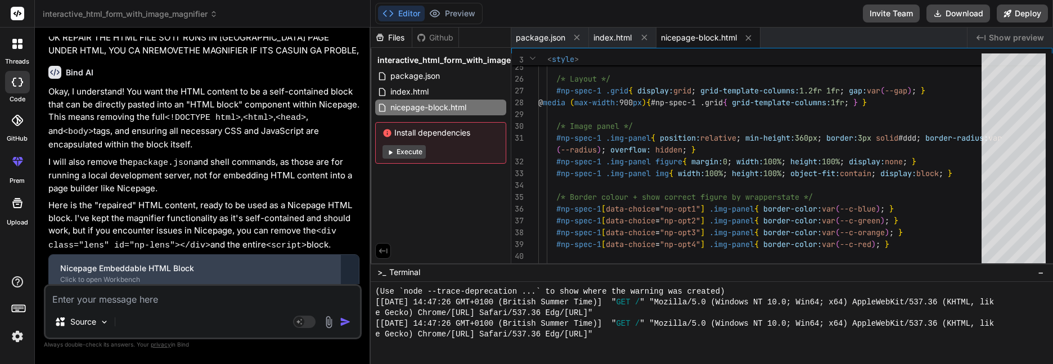
scroll to position [3480, 0]
click at [114, 274] on div "Click to open Workbench" at bounding box center [194, 278] width 269 height 9
click at [118, 261] on div "Nicepage Embeddable HTML Block" at bounding box center [194, 266] width 269 height 11
click at [171, 261] on div "Nicepage Embeddable HTML Block" at bounding box center [194, 266] width 269 height 11
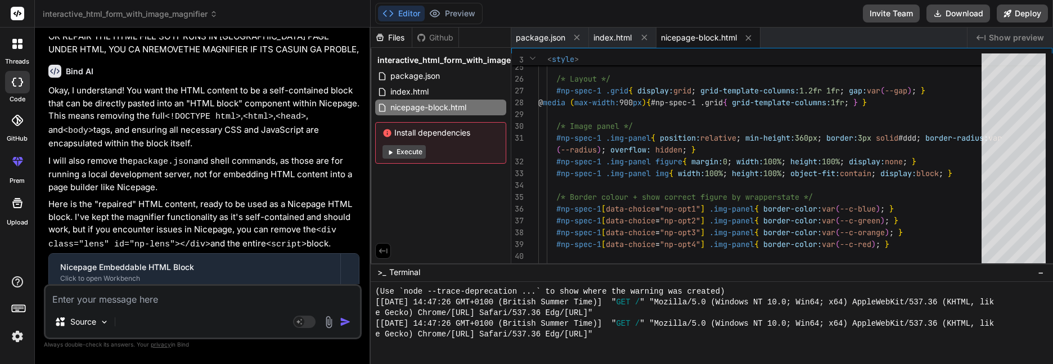
click at [340, 320] on img "button" at bounding box center [345, 321] width 11 height 11
click at [349, 322] on img "button" at bounding box center [345, 321] width 11 height 11
click at [400, 151] on button "Execute" at bounding box center [403, 151] width 43 height 13
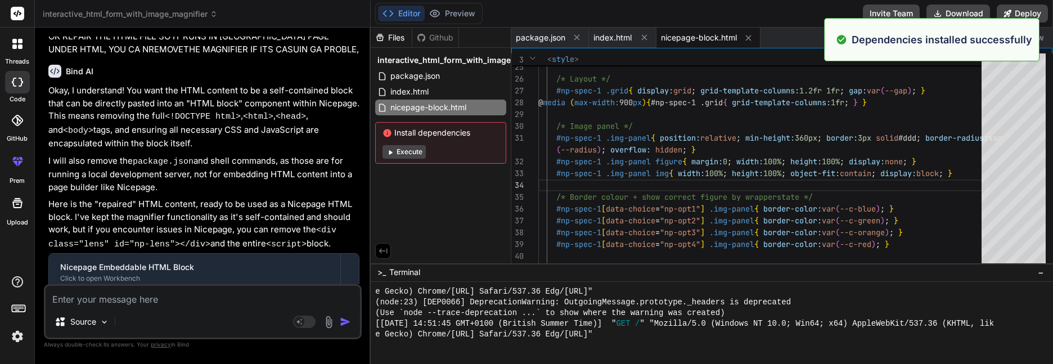
scroll to position [1827, 0]
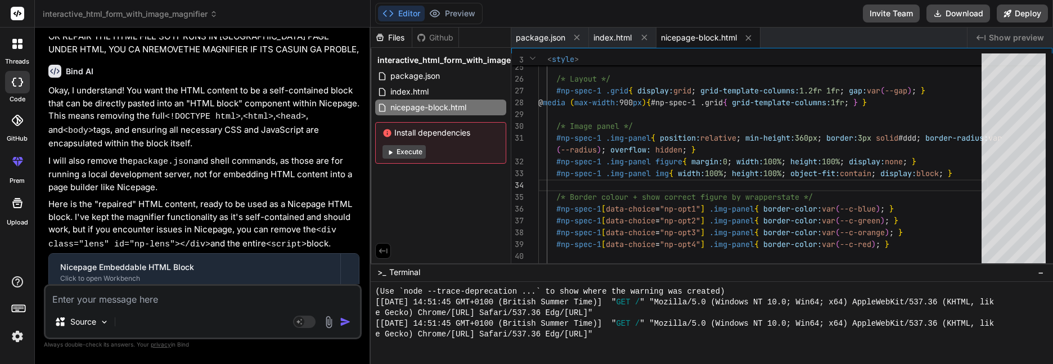
click at [399, 151] on button "Execute" at bounding box center [403, 151] width 43 height 13
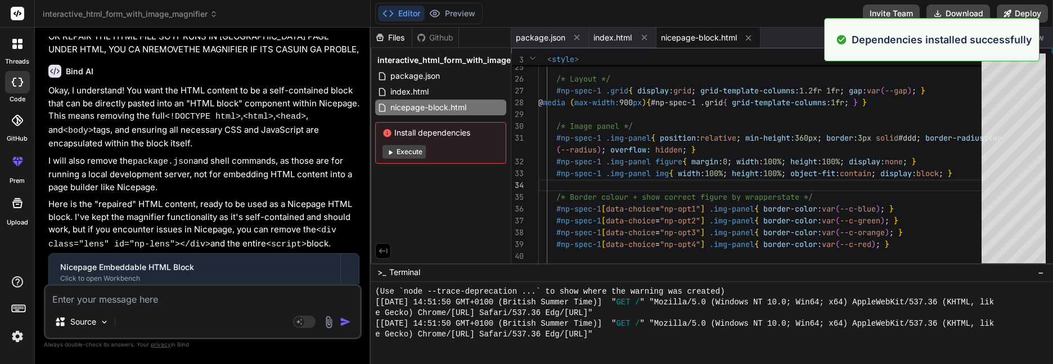
scroll to position [2308, 0]
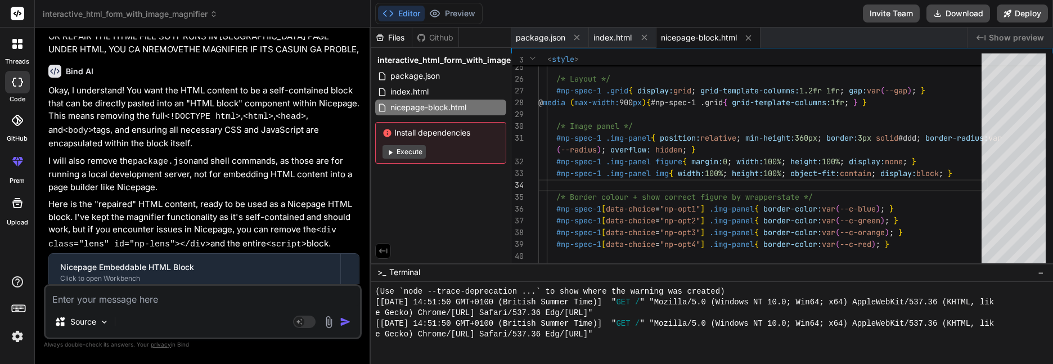
click at [391, 196] on div "Files Github interactive_html_form_with_image_magnifier package.json index.html…" at bounding box center [441, 146] width 141 height 236
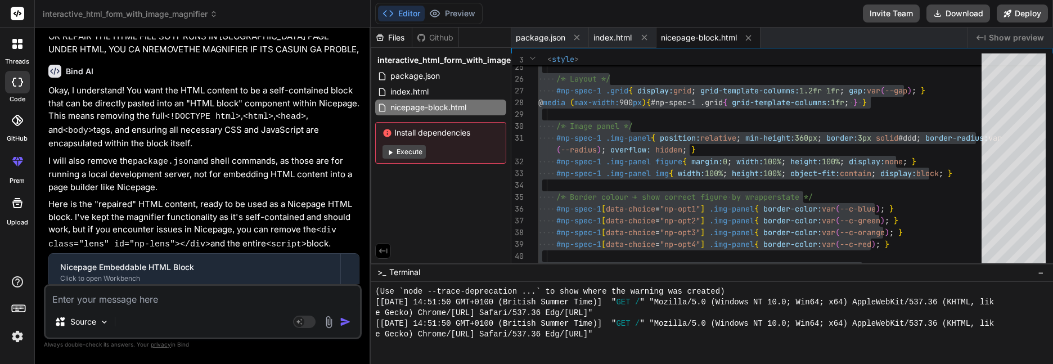
click at [157, 324] on div "Source" at bounding box center [203, 323] width 314 height 27
click at [178, 318] on div "Source" at bounding box center [203, 323] width 314 height 27
click at [145, 310] on div "Source" at bounding box center [203, 323] width 314 height 27
click at [145, 335] on span "This message appears to be truncated. The response may be incomplete." at bounding box center [212, 346] width 276 height 22
click at [85, 298] on textarea at bounding box center [203, 296] width 314 height 20
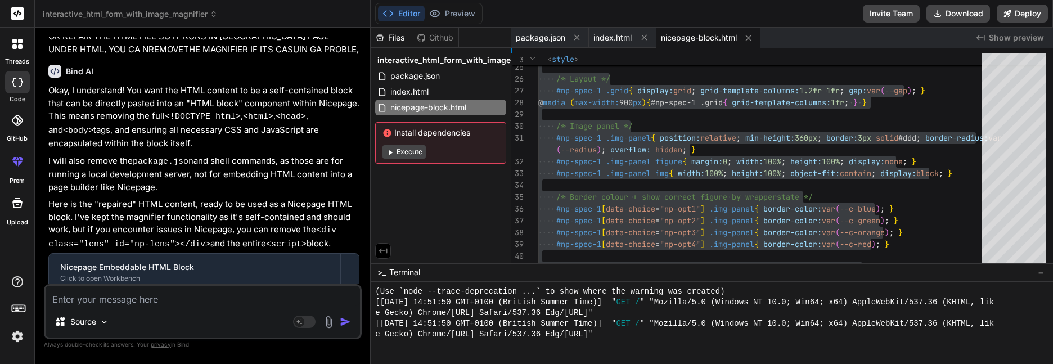
scroll to position [3596, 0]
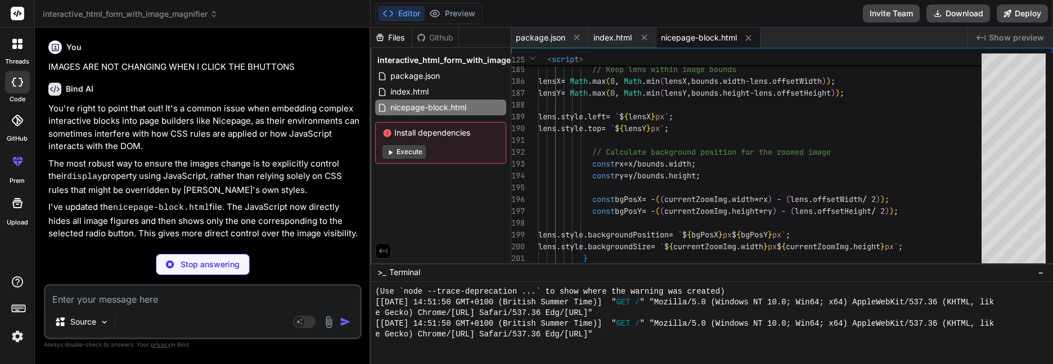
scroll to position [3813, 0]
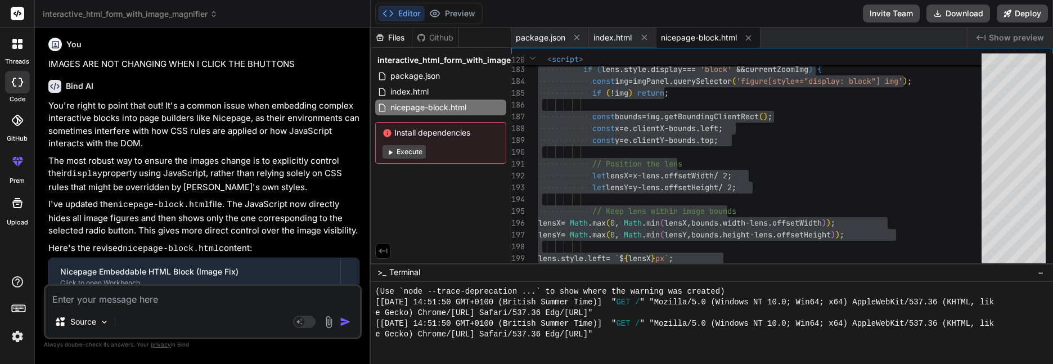
drag, startPoint x: 150, startPoint y: 328, endPoint x: 154, endPoint y: 312, distance: 16.2
click at [150, 327] on div "Source" at bounding box center [203, 323] width 314 height 27
click at [155, 297] on textarea at bounding box center [203, 296] width 314 height 20
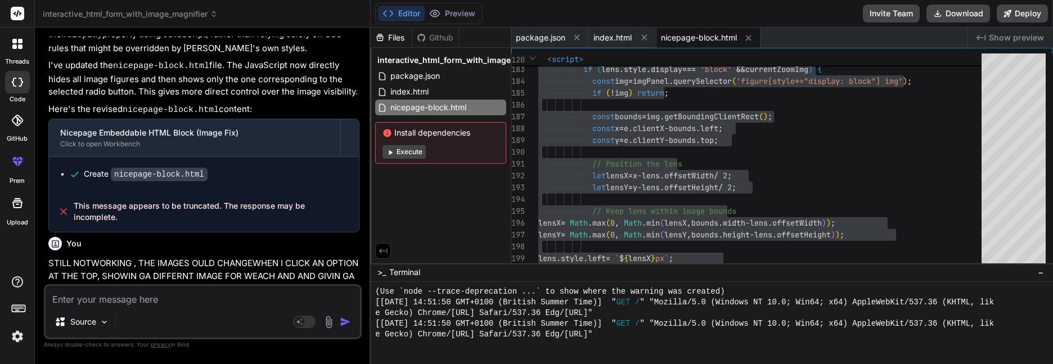
scroll to position [3956, 0]
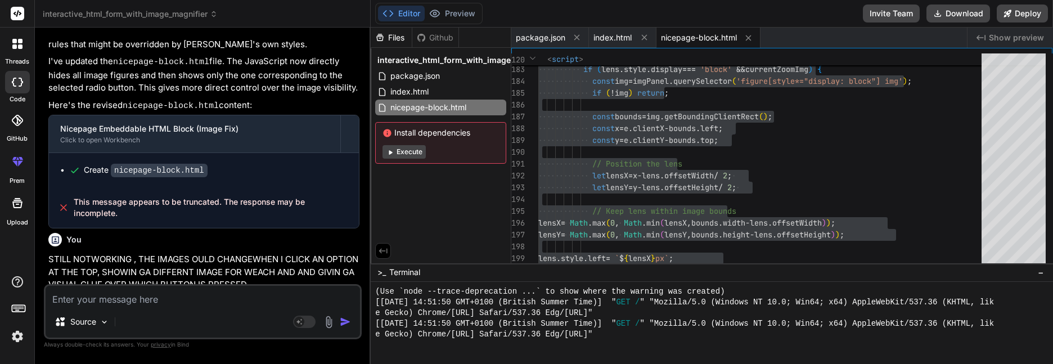
click at [14, 162] on icon at bounding box center [14, 163] width 5 height 6
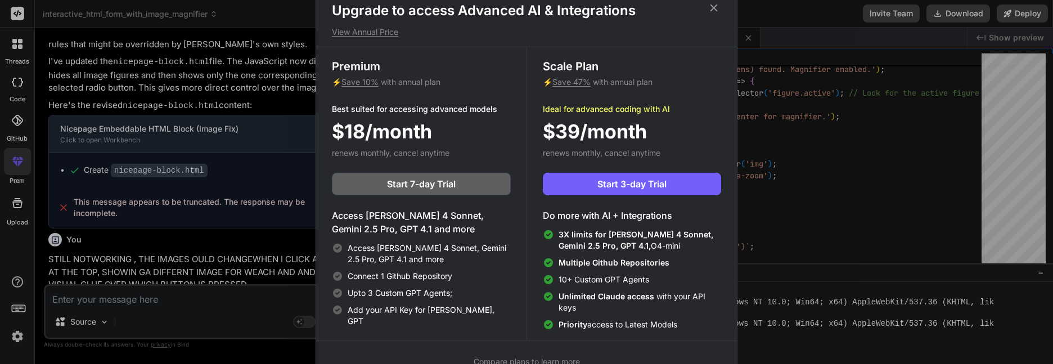
click at [843, 240] on div "Upgrade to access Advanced AI & Integrations View Annual Price Premium ⚡ Save 1…" at bounding box center [526, 182] width 1053 height 364
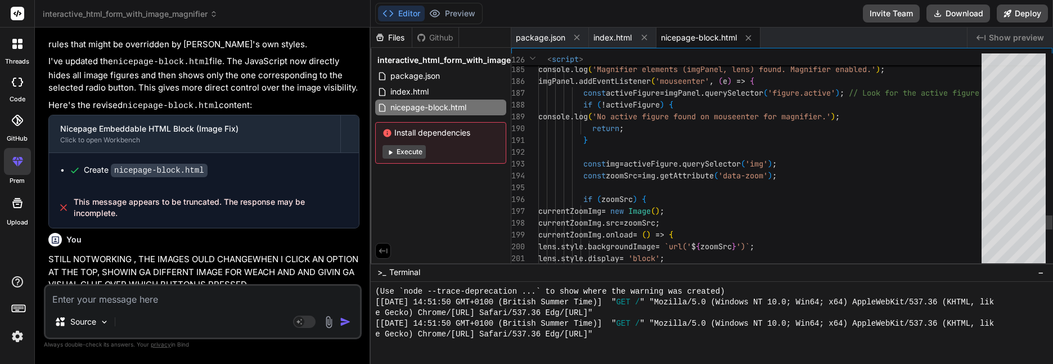
scroll to position [0, 0]
click at [464, 10] on button "Preview" at bounding box center [452, 14] width 55 height 16
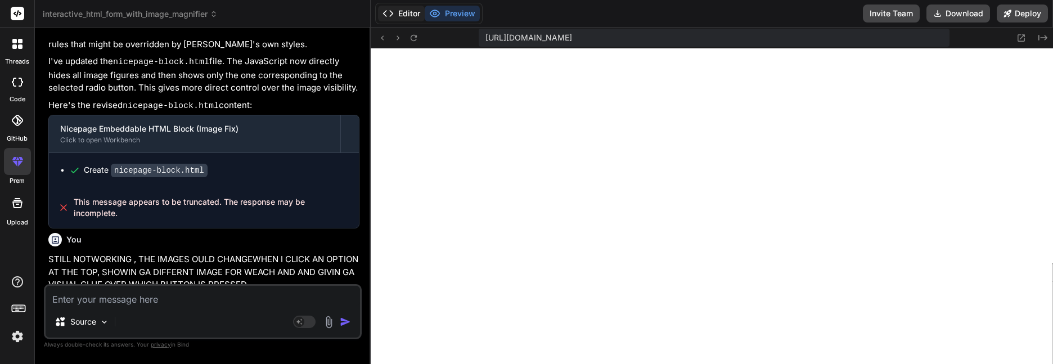
click at [399, 11] on button "Editor" at bounding box center [401, 14] width 47 height 16
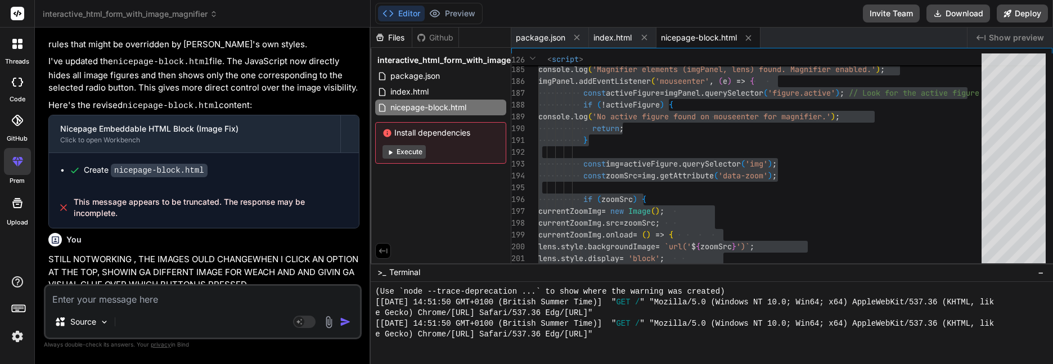
click at [86, 320] on p "You're absolutely right to push for a robust solution! It sounds like Nicepage'…" at bounding box center [203, 339] width 311 height 39
click at [136, 306] on div "Source Agent Mode. When this toggle is activated, AI automatically makes decisi…" at bounding box center [203, 311] width 318 height 55
click at [183, 305] on div "Source Agent Mode. When this toggle is activated, AI automatically makes decisi…" at bounding box center [203, 311] width 318 height 55
click at [197, 299] on textarea at bounding box center [203, 296] width 314 height 20
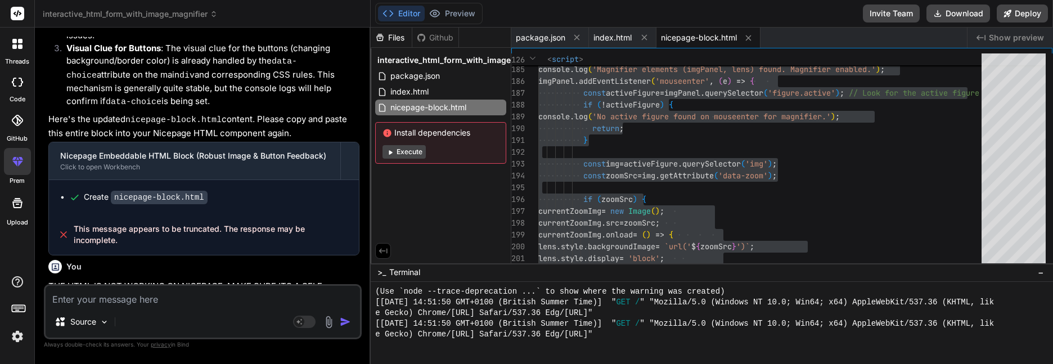
scroll to position [4453, 0]
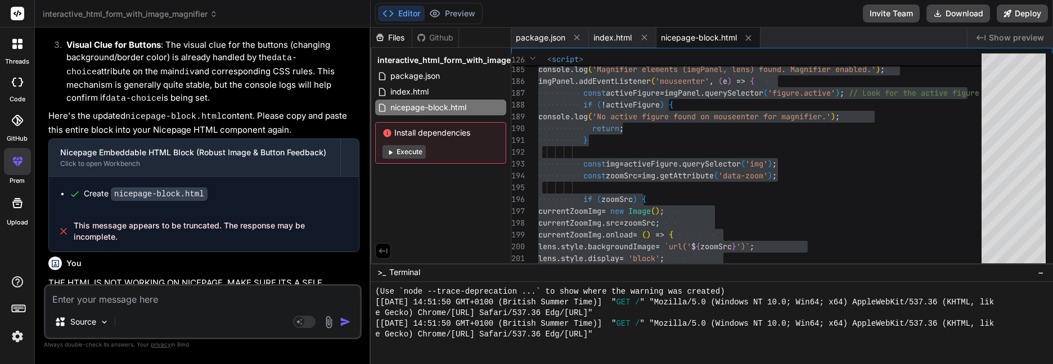
click at [119, 211] on div "This message appears to be truncated. The response may be incomplete." at bounding box center [204, 231] width 310 height 40
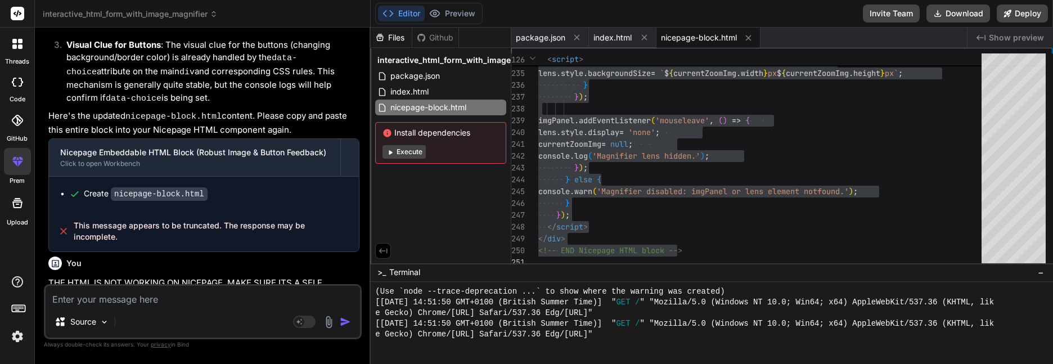
click at [222, 345] on span "‌" at bounding box center [141, 349] width 187 height 8
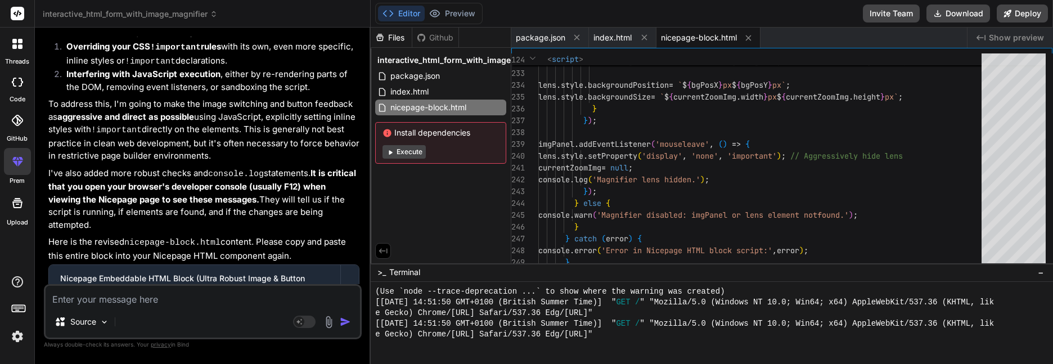
scroll to position [4803, 0]
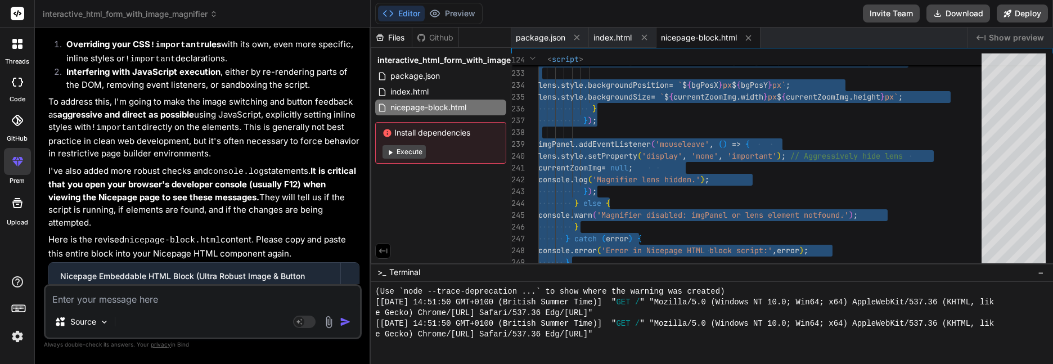
click at [417, 151] on button "Execute" at bounding box center [403, 151] width 43 height 13
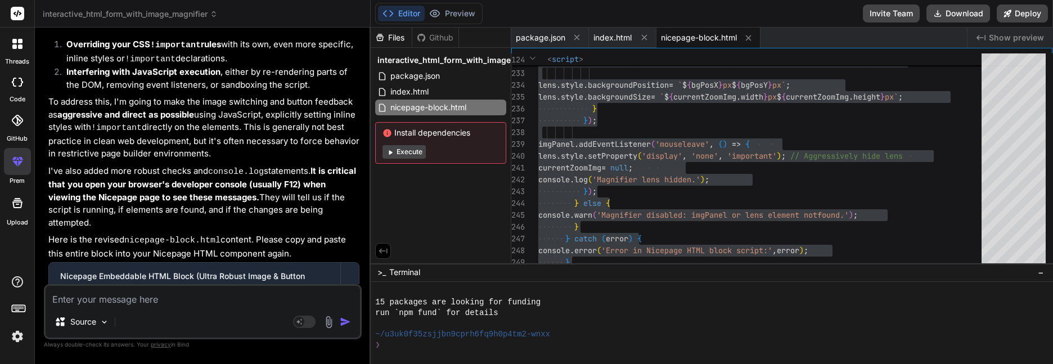
click at [416, 151] on button "Execute" at bounding box center [403, 151] width 43 height 13
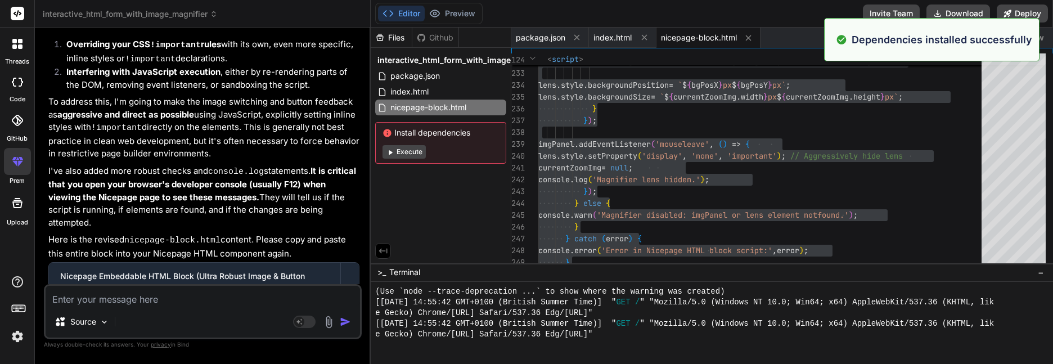
click at [416, 151] on button "Execute" at bounding box center [403, 151] width 43 height 13
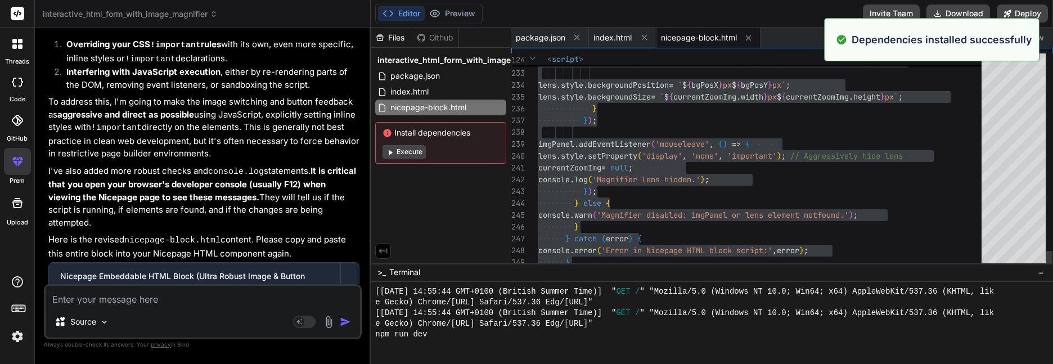
scroll to position [3921, 0]
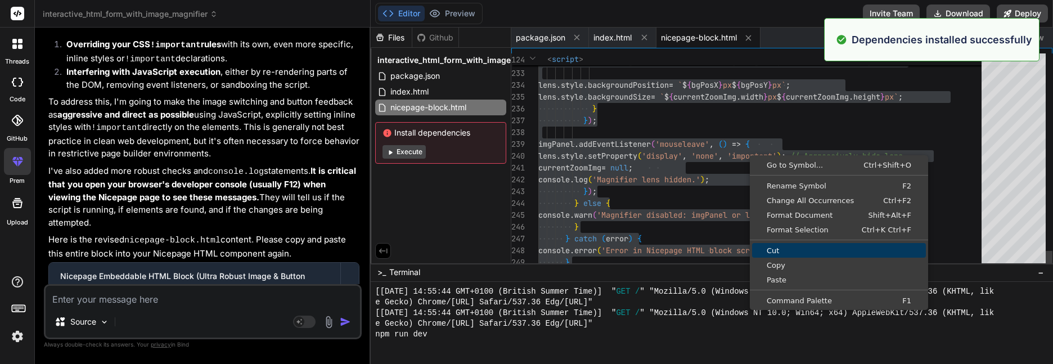
click at [781, 259] on link "Copy" at bounding box center [839, 265] width 174 height 15
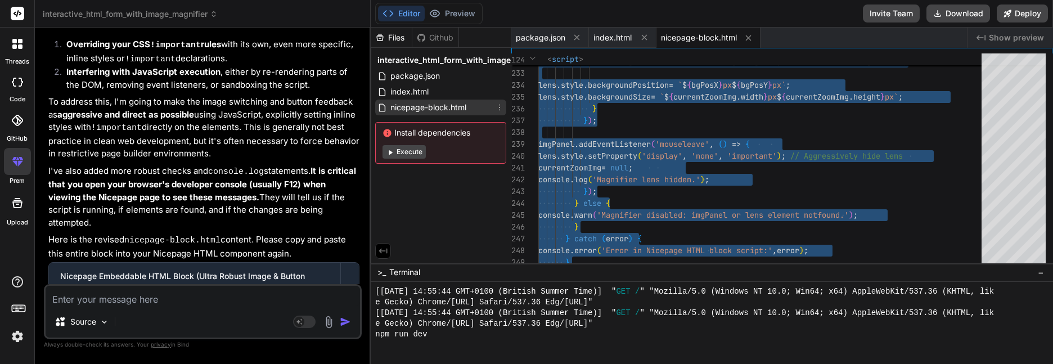
click at [403, 106] on span "nicepage-block.html" at bounding box center [428, 107] width 78 height 13
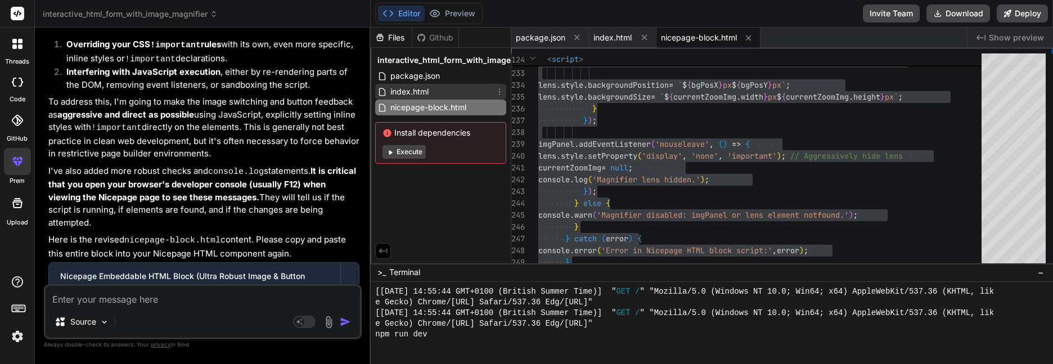
click at [405, 89] on span "index.html" at bounding box center [409, 91] width 40 height 13
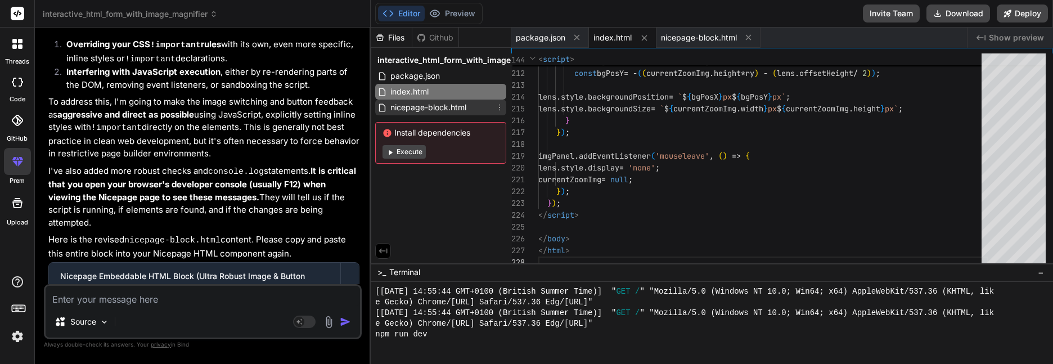
click at [407, 110] on span "nicepage-block.html" at bounding box center [428, 107] width 78 height 13
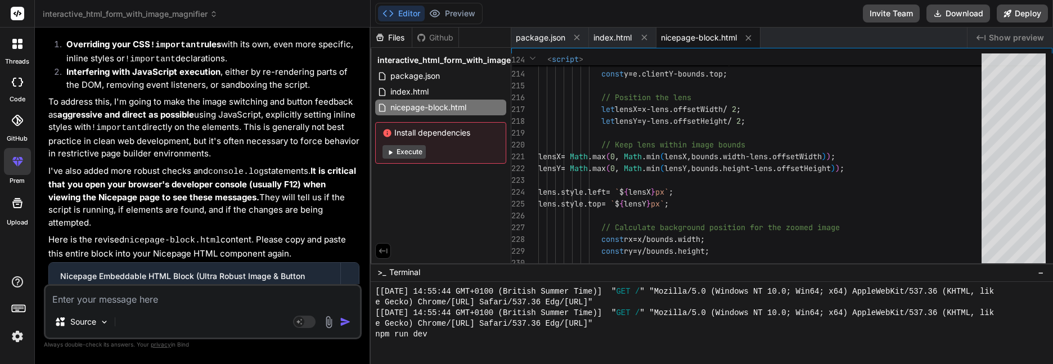
click at [154, 304] on textarea at bounding box center [203, 296] width 314 height 20
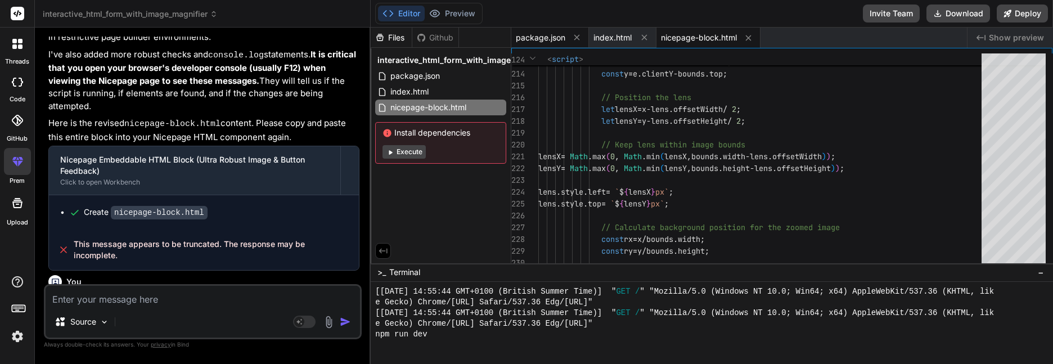
click at [539, 37] on span "package.json" at bounding box center [540, 37] width 49 height 11
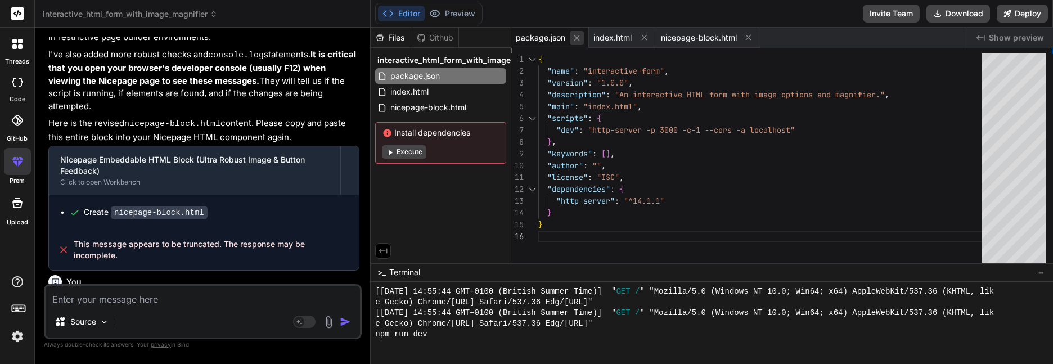
click at [574, 37] on icon at bounding box center [577, 38] width 10 height 10
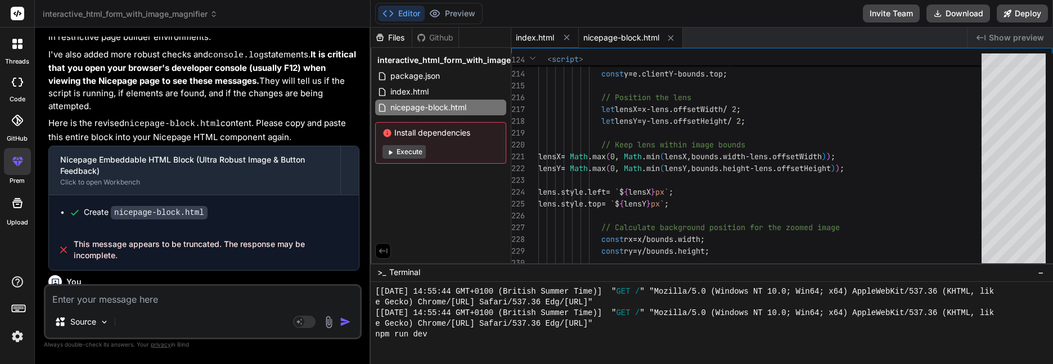
click at [536, 37] on span "index.html" at bounding box center [535, 37] width 38 height 11
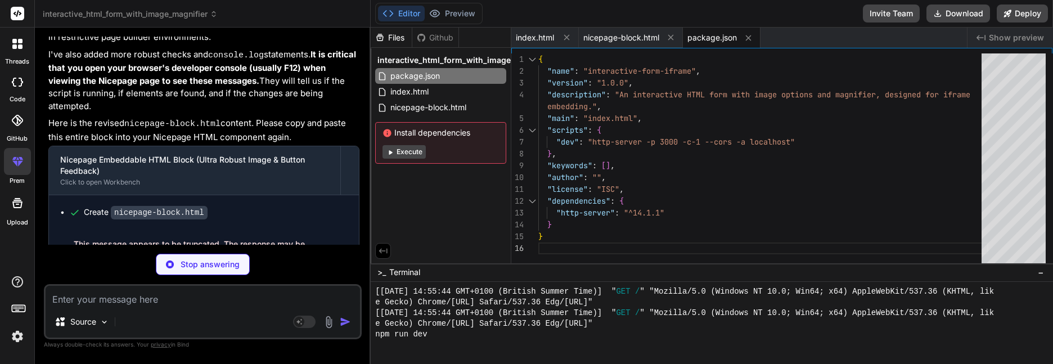
click at [84, 265] on div "Stop answering" at bounding box center [203, 264] width 318 height 21
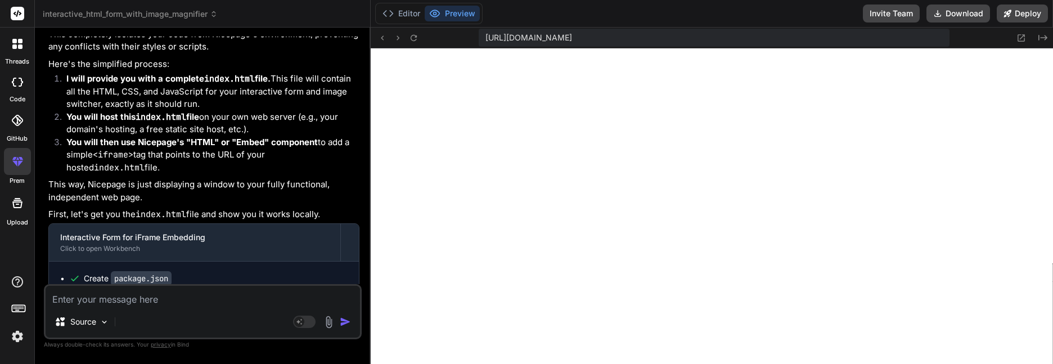
scroll to position [4679, 0]
click at [416, 12] on button "Editor" at bounding box center [401, 14] width 47 height 16
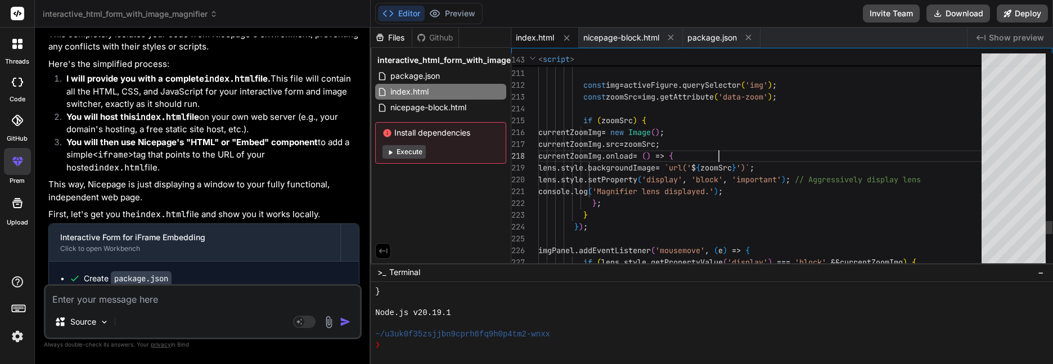
scroll to position [0, 0]
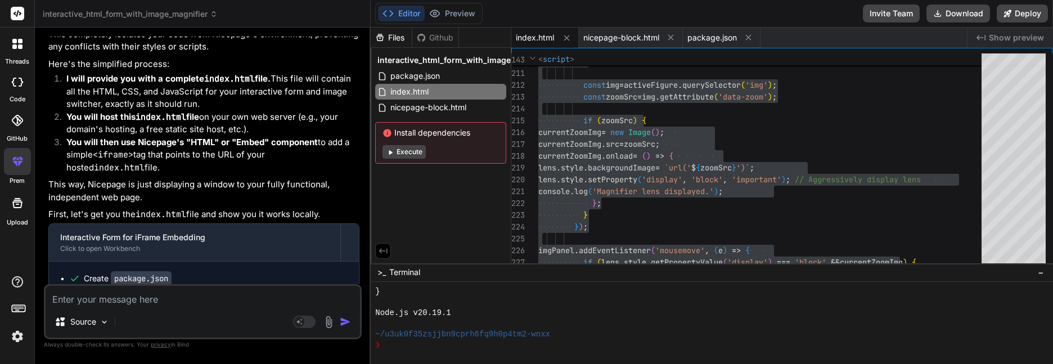
click at [282, 73] on li "I will provide you with a complete index.html file. This file will contain all …" at bounding box center [208, 92] width 302 height 38
